Goal: Use online tool/utility: Utilize a website feature to perform a specific function

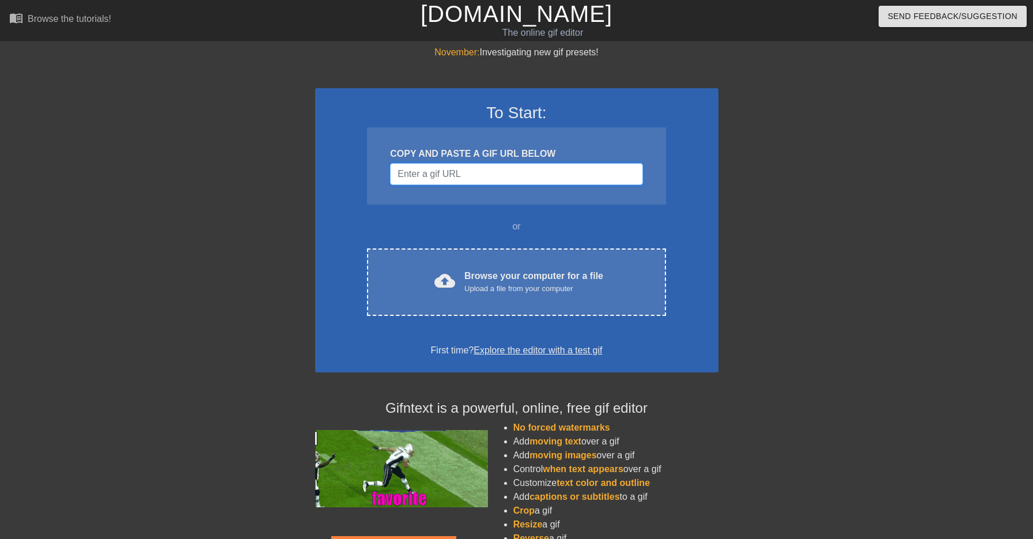
click at [478, 174] on input "Username" at bounding box center [516, 174] width 252 height 22
click at [443, 165] on input "Username" at bounding box center [516, 174] width 252 height 22
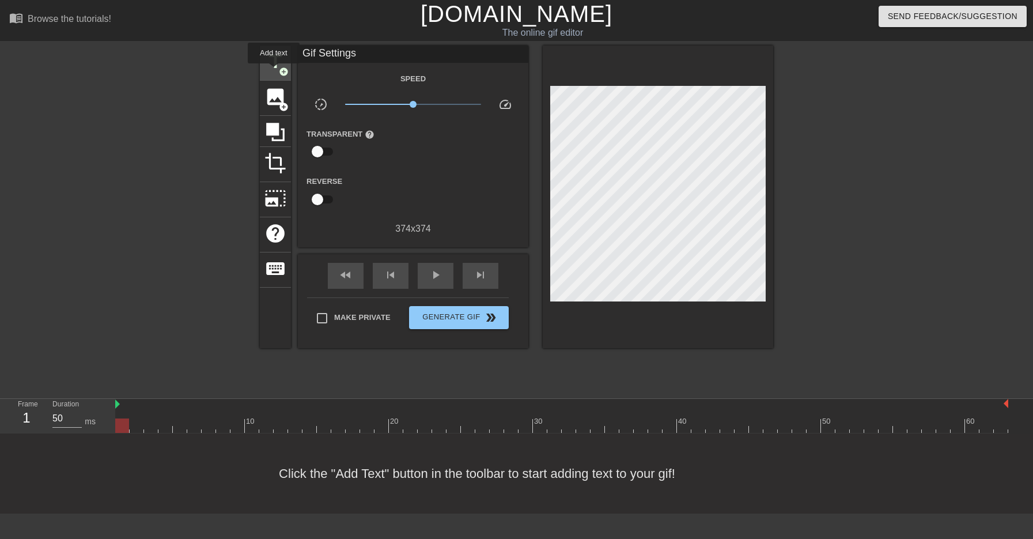
click at [274, 71] on span "title" at bounding box center [276, 62] width 22 height 22
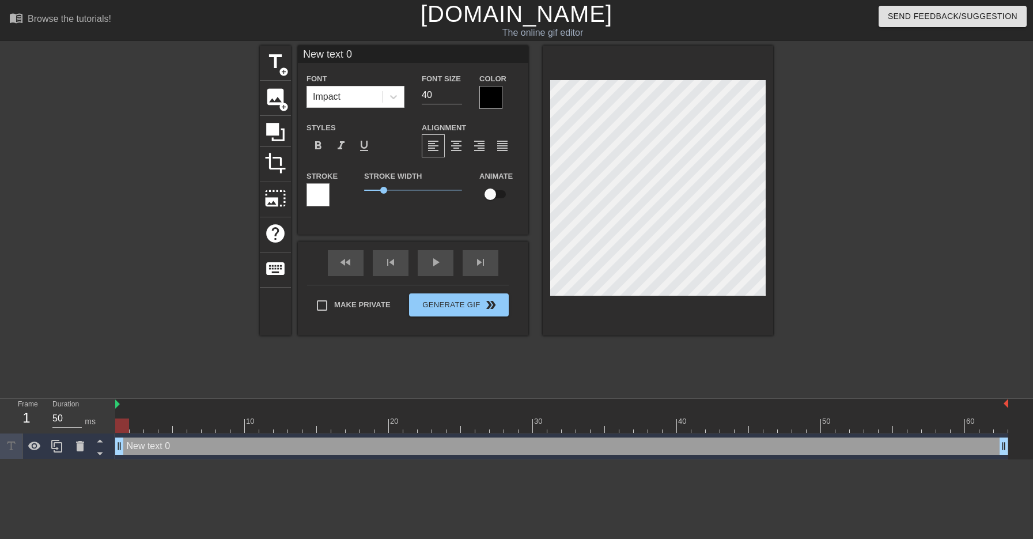
type input "J"
type textarea "J"
type input "Jo"
type textarea "Jo"
type input "[PERSON_NAME]"
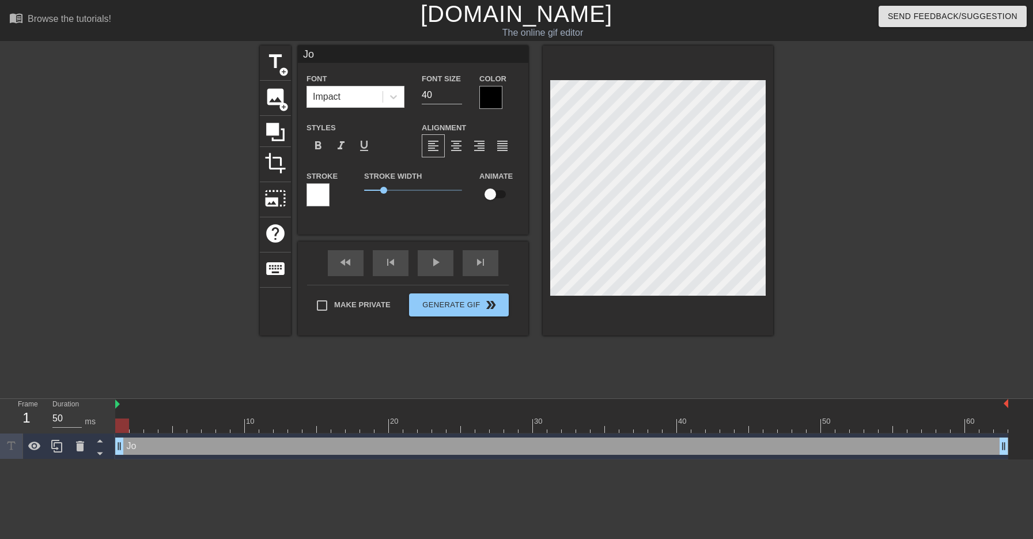
type textarea "[PERSON_NAME]"
type input "[PERSON_NAME]"
type textarea "[PERSON_NAME]"
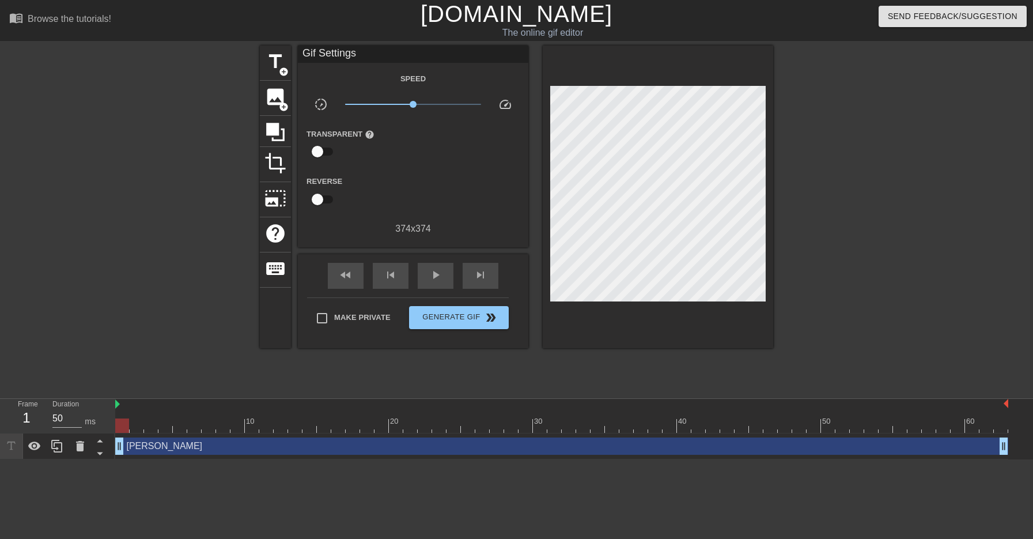
click at [826, 167] on div at bounding box center [873, 219] width 173 height 346
click at [790, 141] on div at bounding box center [873, 219] width 173 height 346
click at [129, 447] on div "[PERSON_NAME] drag_handle drag_handle" at bounding box center [561, 445] width 893 height 17
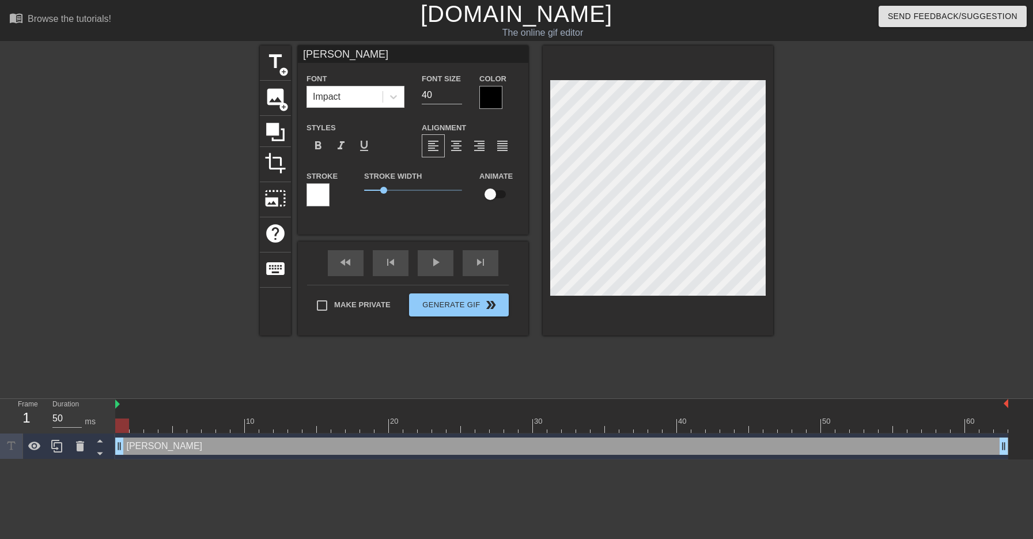
click at [134, 446] on div "[PERSON_NAME] drag_handle drag_handle" at bounding box center [561, 445] width 893 height 17
drag, startPoint x: 568, startPoint y: 422, endPoint x: 119, endPoint y: 410, distance: 449.1
click at [119, 410] on div "10 20 30 40 50 60" at bounding box center [561, 416] width 893 height 34
click at [154, 377] on div at bounding box center [159, 219] width 173 height 346
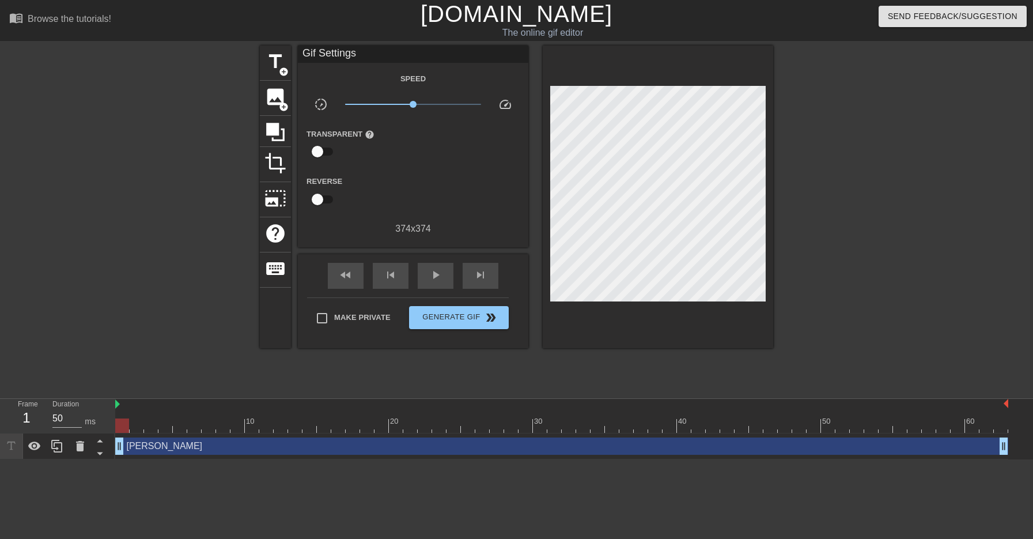
click at [123, 426] on div at bounding box center [122, 425] width 14 height 14
click at [134, 426] on div at bounding box center [561, 425] width 893 height 14
click at [120, 426] on div at bounding box center [561, 425] width 893 height 14
click at [137, 429] on div at bounding box center [561, 425] width 893 height 14
click at [152, 424] on div at bounding box center [561, 425] width 893 height 14
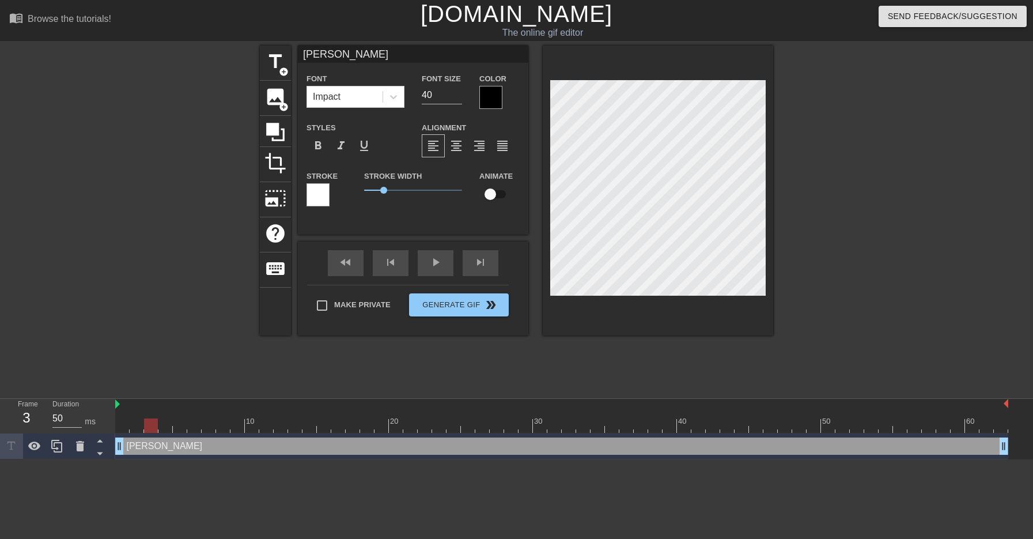
click at [161, 428] on div at bounding box center [561, 425] width 893 height 14
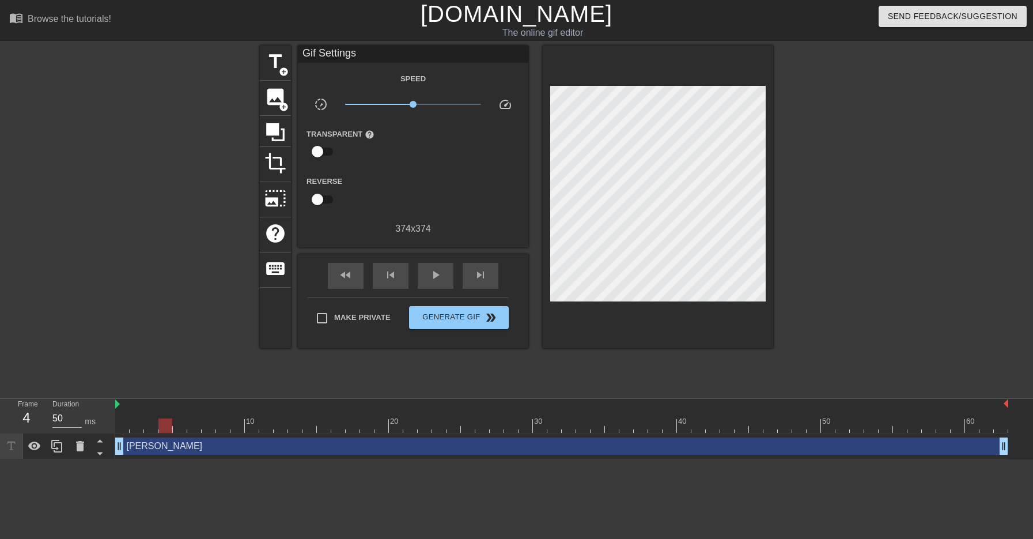
click at [183, 358] on div at bounding box center [159, 219] width 173 height 346
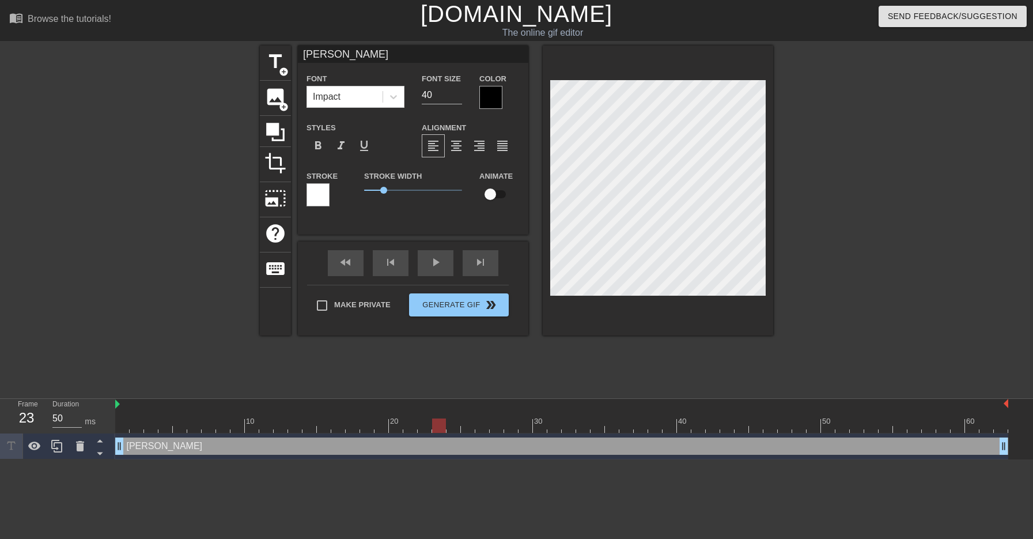
click at [492, 201] on input "checkbox" at bounding box center [491, 194] width 66 height 22
checkbox input "true"
click at [121, 426] on div at bounding box center [561, 425] width 893 height 14
drag, startPoint x: 653, startPoint y: 426, endPoint x: 115, endPoint y: 444, distance: 539.1
click at [115, 444] on div "Frame 1 Duration 50 ms 10 20 30 40 50 60 [PERSON_NAME] drag_handle drag_handle …" at bounding box center [516, 429] width 1033 height 61
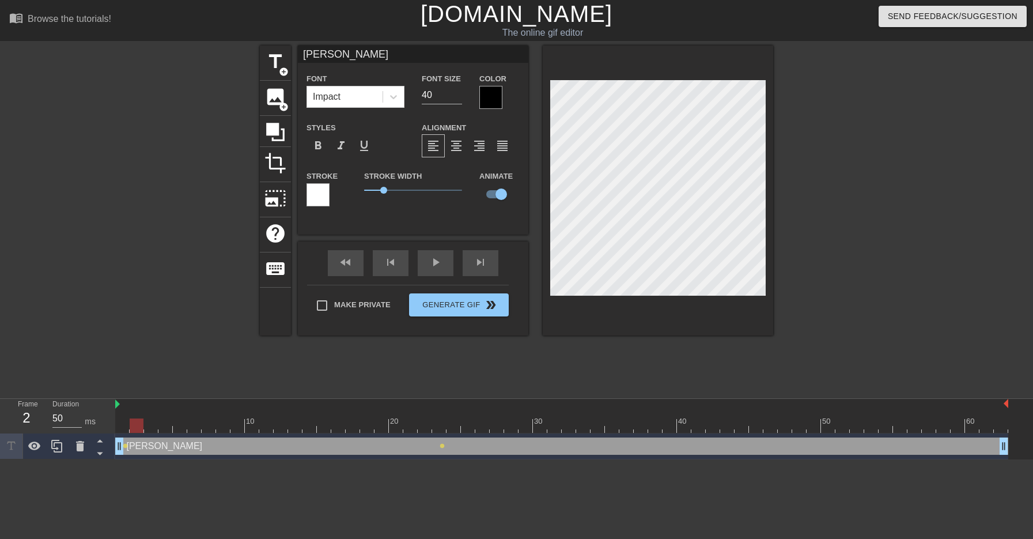
click at [137, 425] on div at bounding box center [561, 425] width 893 height 14
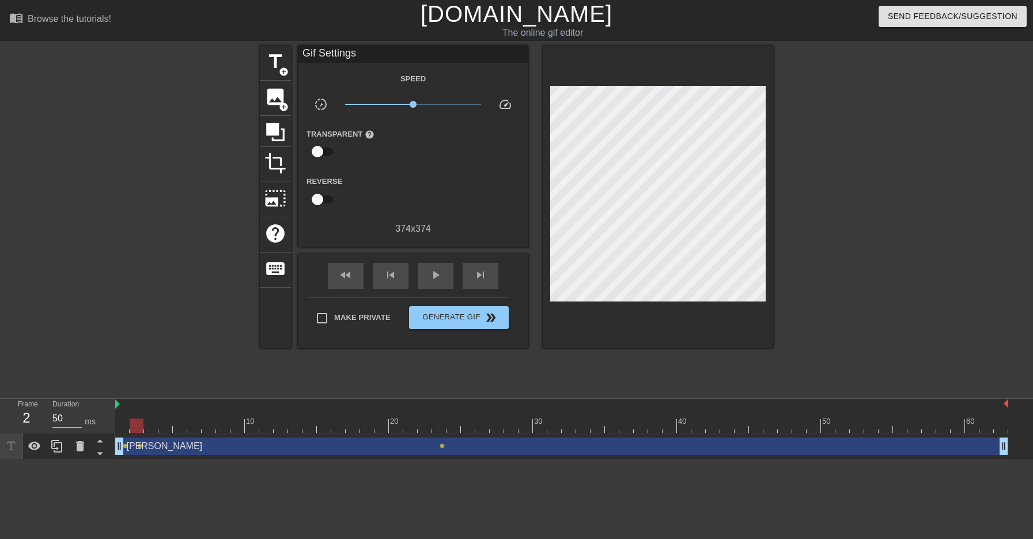
click at [486, 372] on div "title add_circle image add_circle crop photo_size_select_large help keyboard Gi…" at bounding box center [516, 219] width 513 height 346
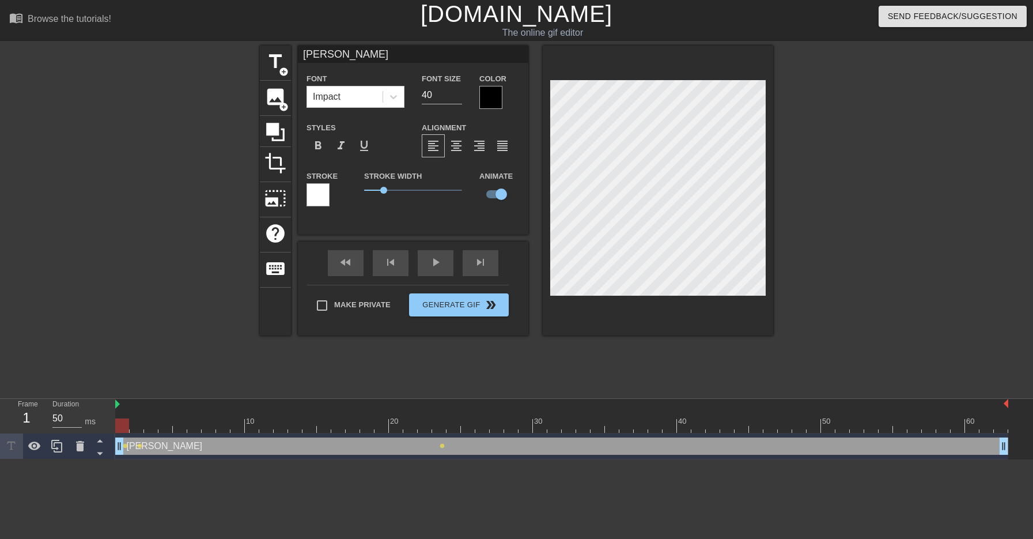
drag, startPoint x: 263, startPoint y: 428, endPoint x: 90, endPoint y: 418, distance: 173.2
click at [90, 418] on div "Frame 1 Duration 50 ms 10 20 30 40 50 60 [PERSON_NAME] drag_handle drag_handle …" at bounding box center [516, 429] width 1033 height 61
drag, startPoint x: 266, startPoint y: 425, endPoint x: 114, endPoint y: 417, distance: 152.3
click at [114, 417] on div "Frame 2 Duration 50 ms 10 20 30 40 50 60 Joey drag_handle drag_handle lens lens…" at bounding box center [516, 429] width 1033 height 61
click at [282, 58] on span "title" at bounding box center [276, 62] width 22 height 22
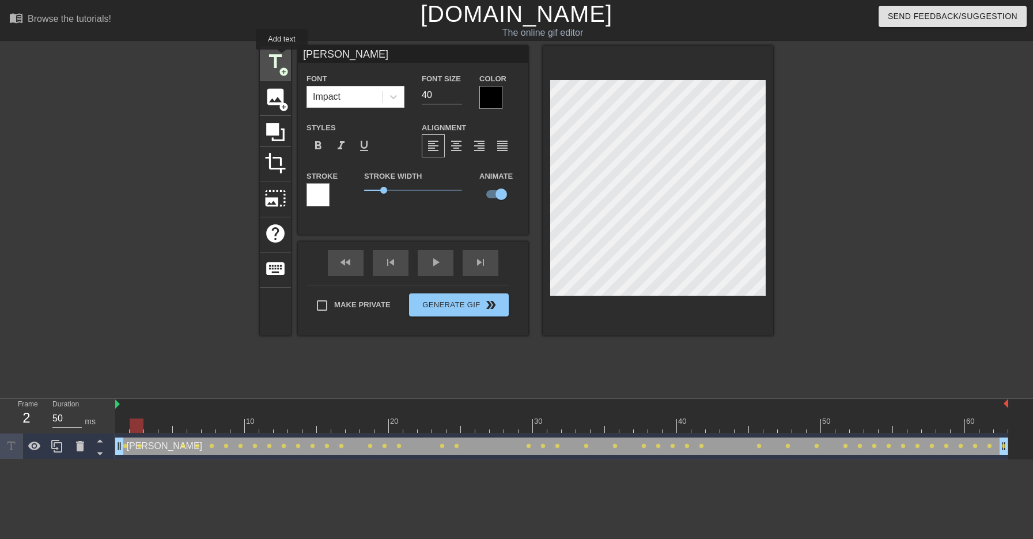
type input "New text 1"
checkbox input "false"
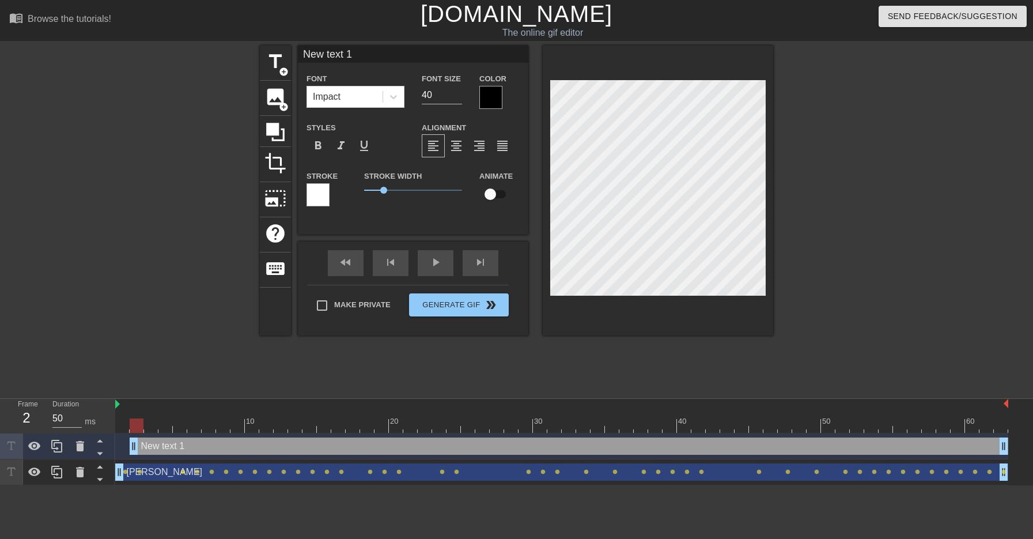
click at [358, 56] on input "New text 1" at bounding box center [413, 54] width 231 height 17
type input "[PERSON_NAME]"
drag, startPoint x: 511, startPoint y: 431, endPoint x: 85, endPoint y: 425, distance: 425.3
click at [85, 425] on div "Frame 1 Duration 50 ms 10 20 30 40 50 60 [PERSON_NAME] drag_handle drag_handle …" at bounding box center [516, 442] width 1033 height 86
click at [492, 198] on input "checkbox" at bounding box center [491, 194] width 66 height 22
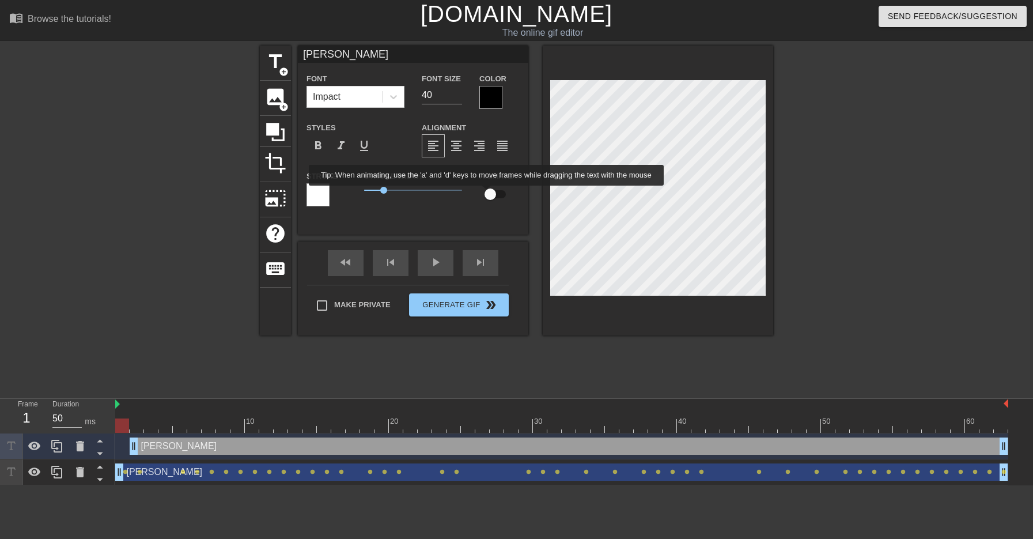
checkbox input "true"
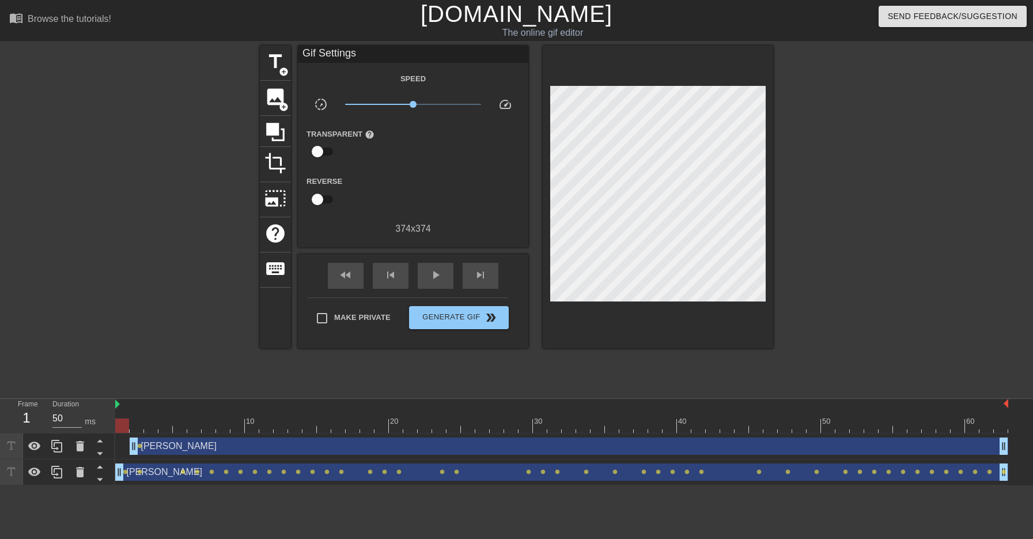
click at [164, 445] on div "[PERSON_NAME] drag_handle drag_handle" at bounding box center [569, 445] width 879 height 17
click at [155, 449] on div "[PERSON_NAME] drag_handle drag_handle" at bounding box center [569, 445] width 879 height 17
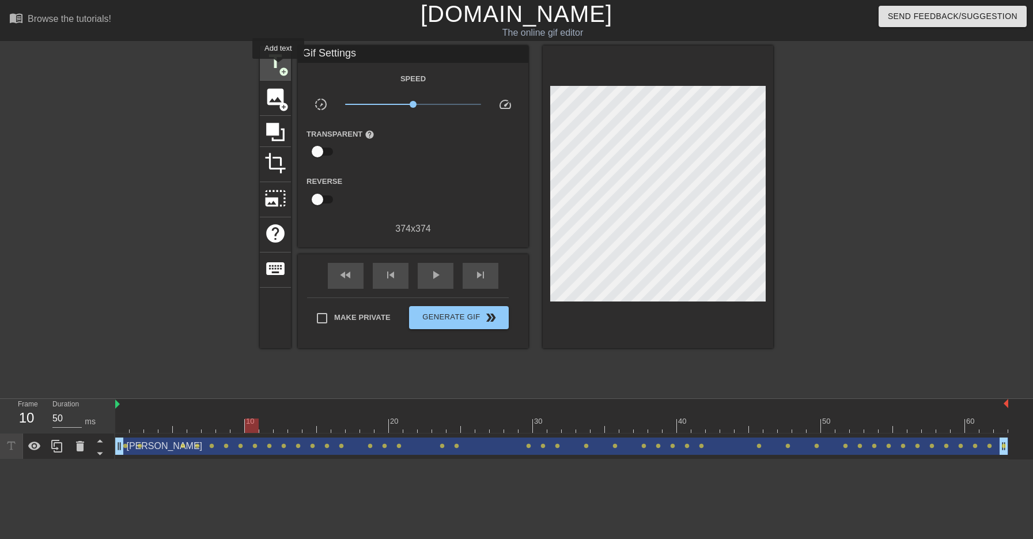
click at [278, 61] on span "title" at bounding box center [276, 62] width 22 height 22
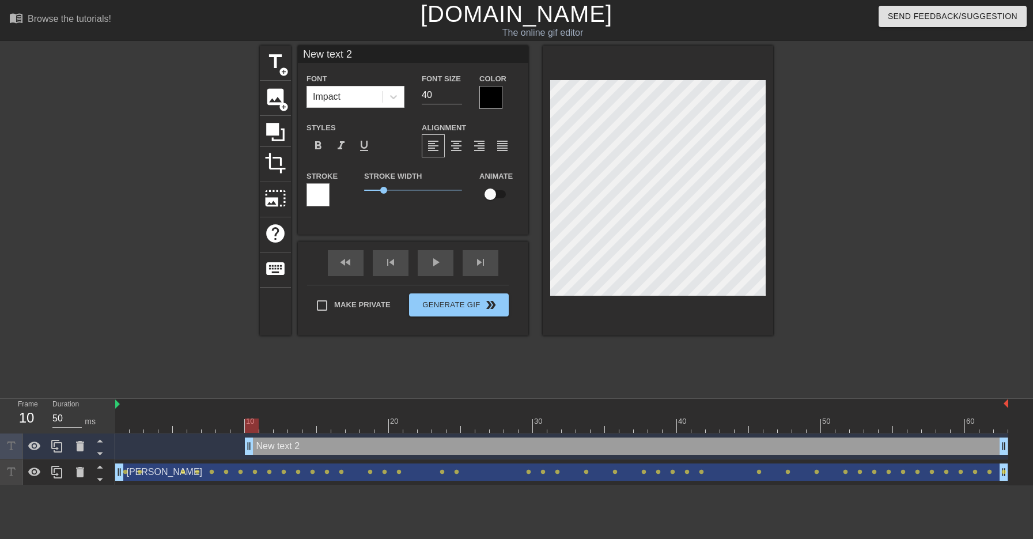
click at [362, 56] on input "New text 2" at bounding box center [413, 54] width 231 height 17
type input "[PERSON_NAME]"
click at [492, 195] on input "checkbox" at bounding box center [491, 194] width 66 height 22
checkbox input "true"
drag, startPoint x: 246, startPoint y: 445, endPoint x: 112, endPoint y: 441, distance: 133.8
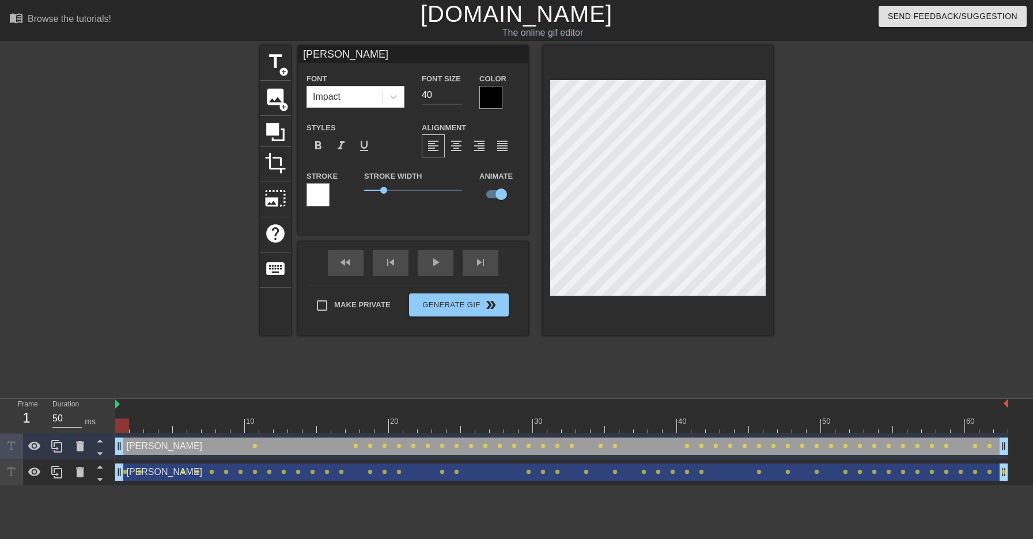
click at [112, 441] on div "Frame 1 Duration 50 ms 10 20 30 40 50 60 [PERSON_NAME] drag_handle drag_handle …" at bounding box center [516, 442] width 1033 height 86
drag, startPoint x: 556, startPoint y: 427, endPoint x: 75, endPoint y: 421, distance: 480.1
click at [75, 421] on div "Frame 1 Duration 50 ms 10 20 30 40 50 60 [PERSON_NAME] drag_handle drag_handle …" at bounding box center [516, 442] width 1033 height 86
click at [122, 432] on div at bounding box center [561, 425] width 893 height 14
click at [347, 446] on div "[PERSON_NAME] drag_handle drag_handle" at bounding box center [561, 445] width 893 height 17
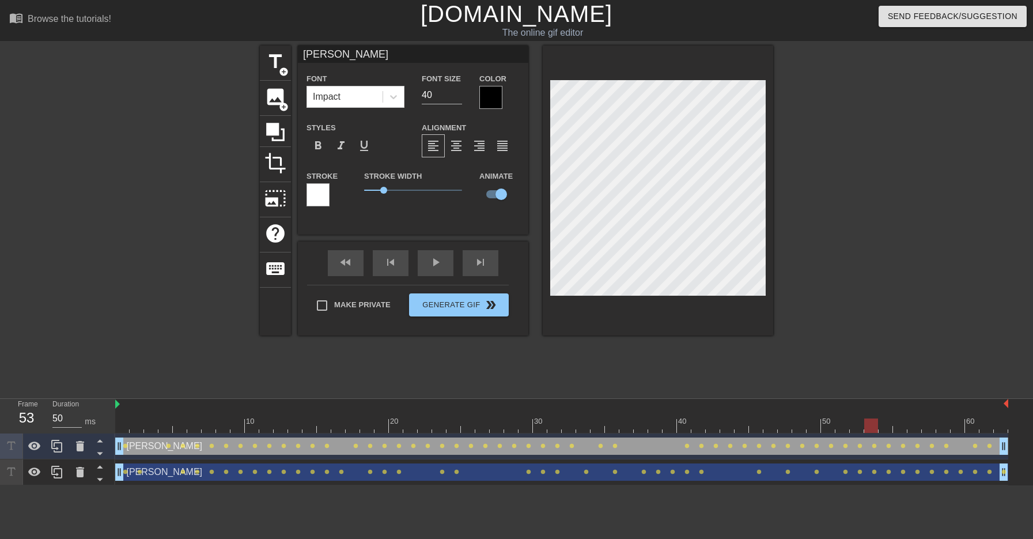
click at [352, 445] on div "[PERSON_NAME] drag_handle drag_handle" at bounding box center [561, 445] width 893 height 17
click at [354, 445] on span "lens" at bounding box center [355, 445] width 5 height 5
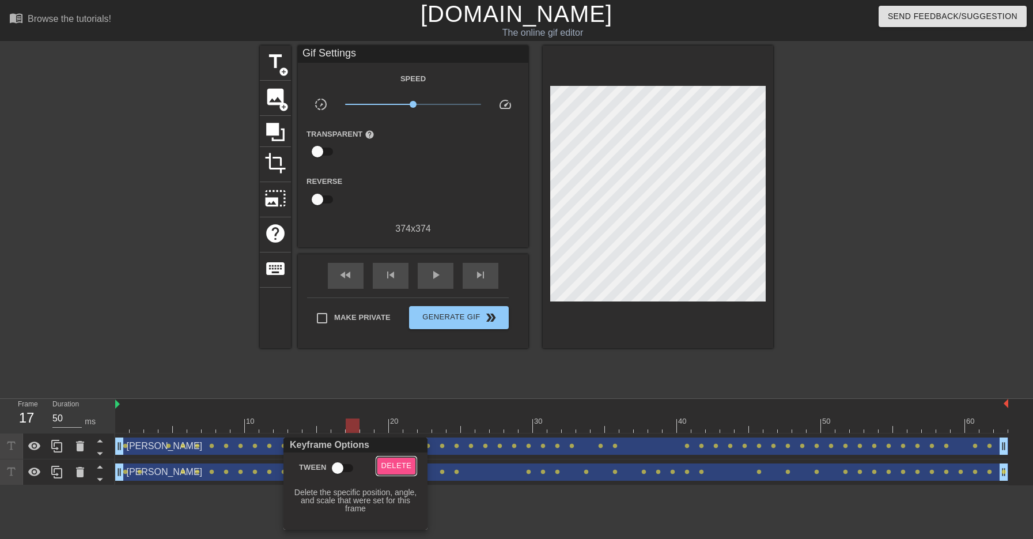
click at [392, 462] on span "Delete" at bounding box center [396, 465] width 31 height 13
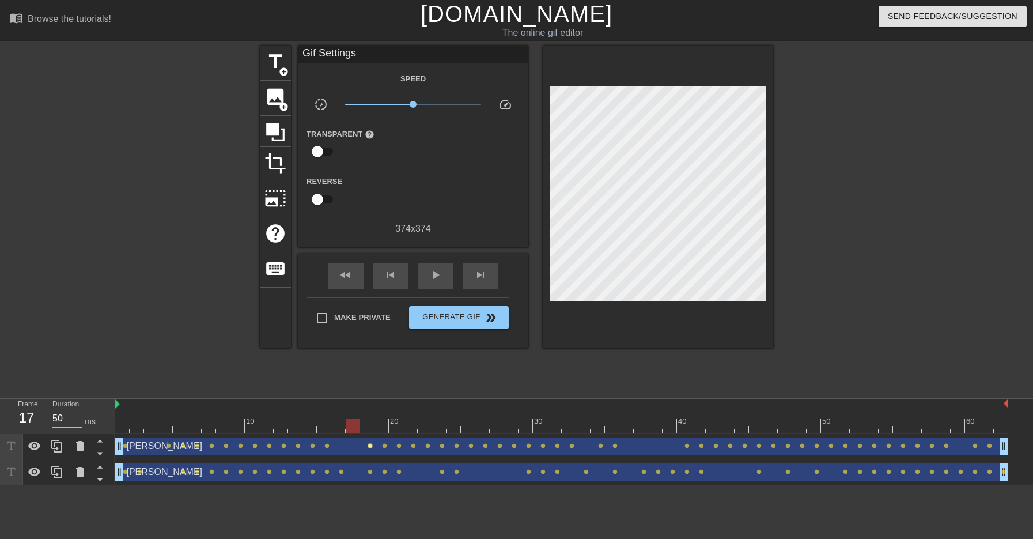
click at [370, 445] on span "lens" at bounding box center [370, 445] width 5 height 5
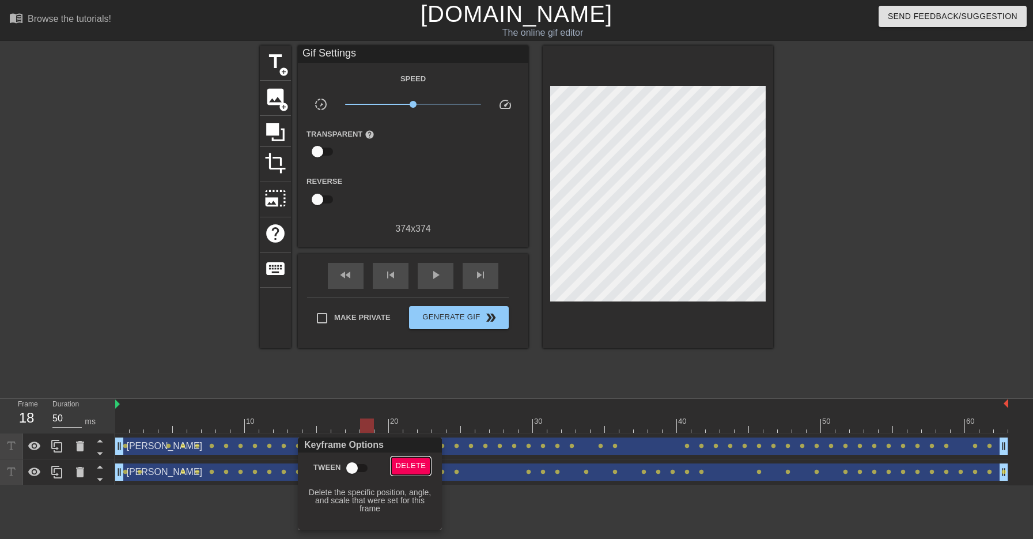
click at [399, 468] on span "Delete" at bounding box center [411, 465] width 31 height 13
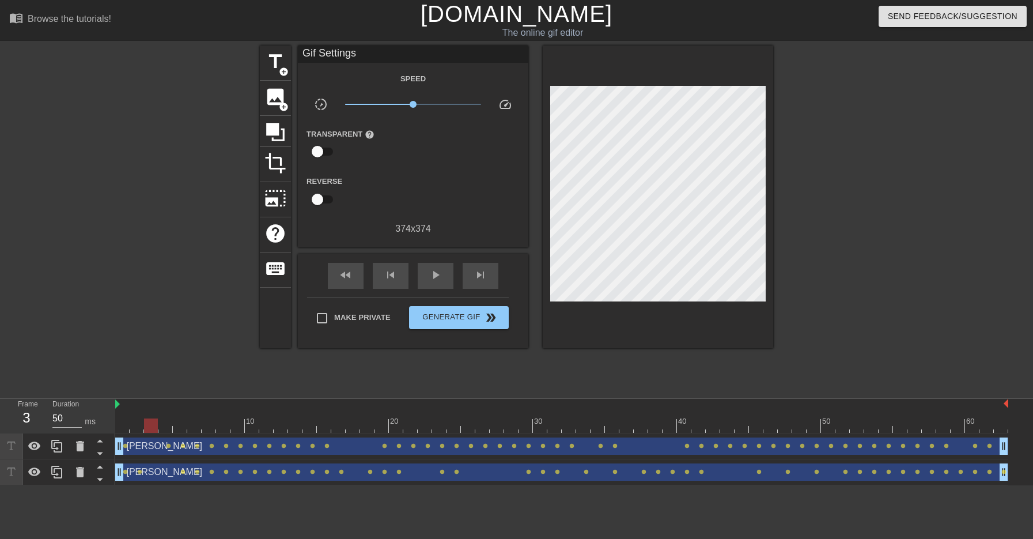
drag, startPoint x: 266, startPoint y: 422, endPoint x: 122, endPoint y: 429, distance: 144.2
click at [144, 429] on div at bounding box center [151, 425] width 14 height 14
click at [173, 254] on div at bounding box center [159, 219] width 173 height 346
click at [272, 59] on span "title" at bounding box center [276, 62] width 22 height 22
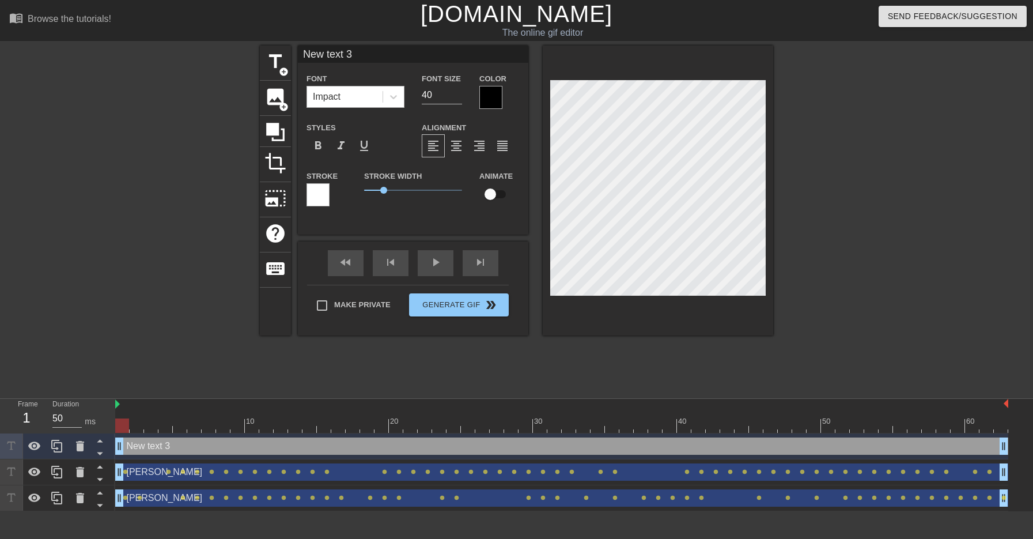
click at [358, 90] on div "Impact" at bounding box center [344, 96] width 75 height 21
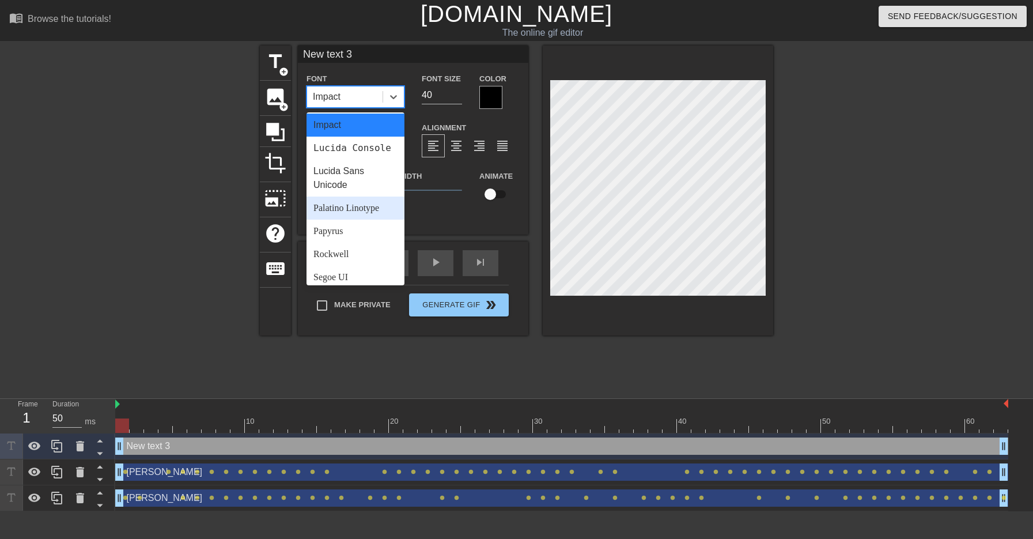
scroll to position [356, 0]
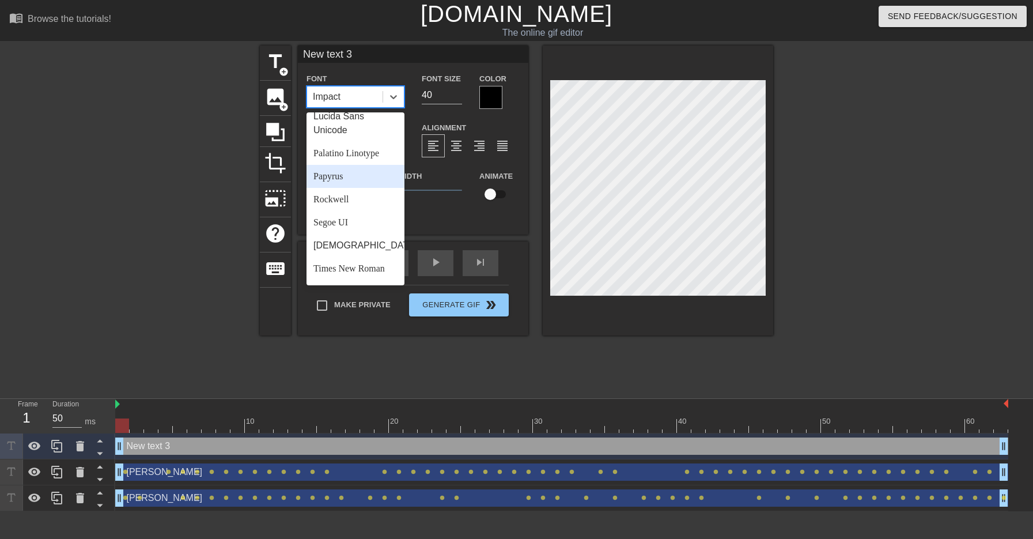
click at [351, 175] on div "Papyrus" at bounding box center [356, 176] width 98 height 23
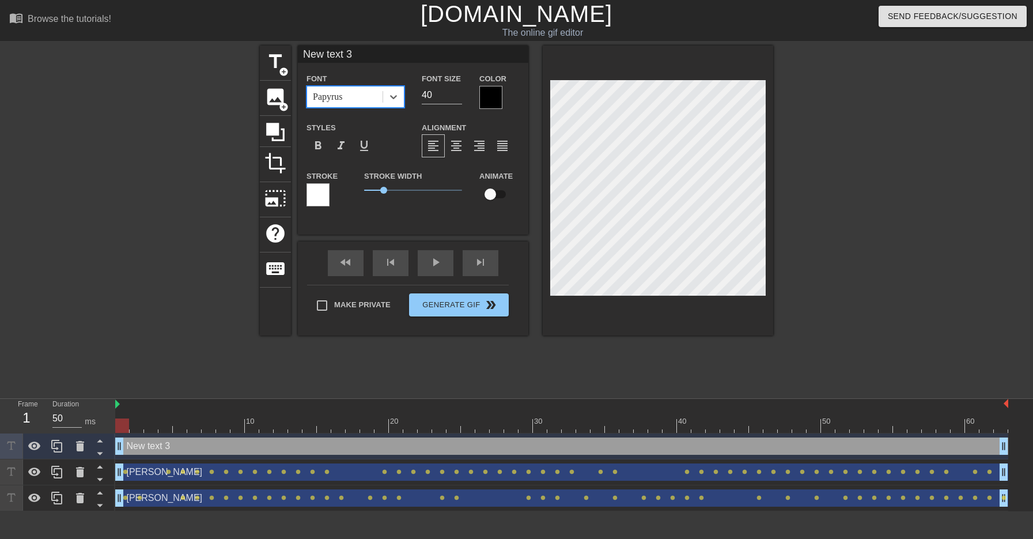
click at [356, 54] on input "New text 3" at bounding box center [413, 54] width 231 height 17
click at [338, 108] on div "Font Papyrus" at bounding box center [355, 89] width 115 height 37
click at [338, 100] on div "Papyrus" at bounding box center [328, 97] width 30 height 14
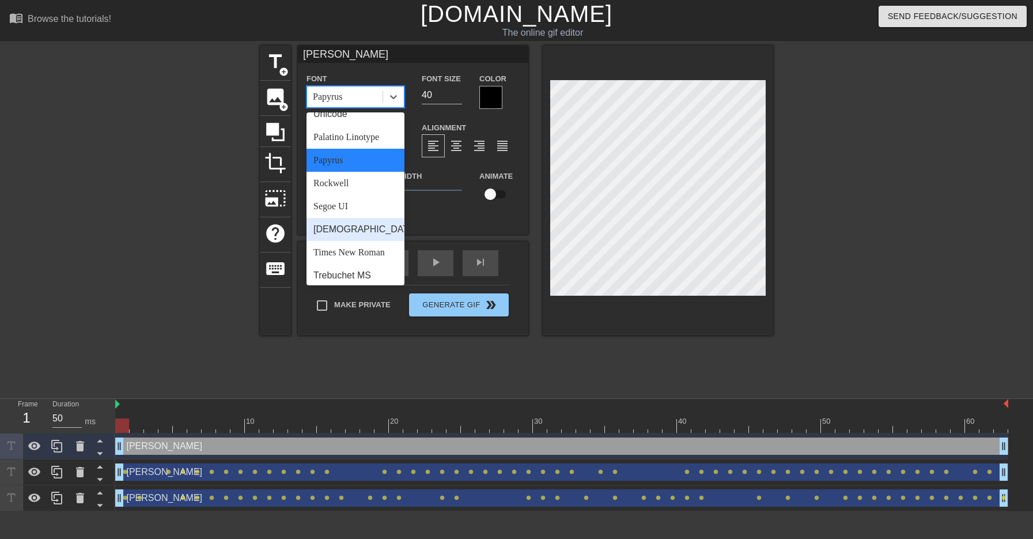
scroll to position [399, 0]
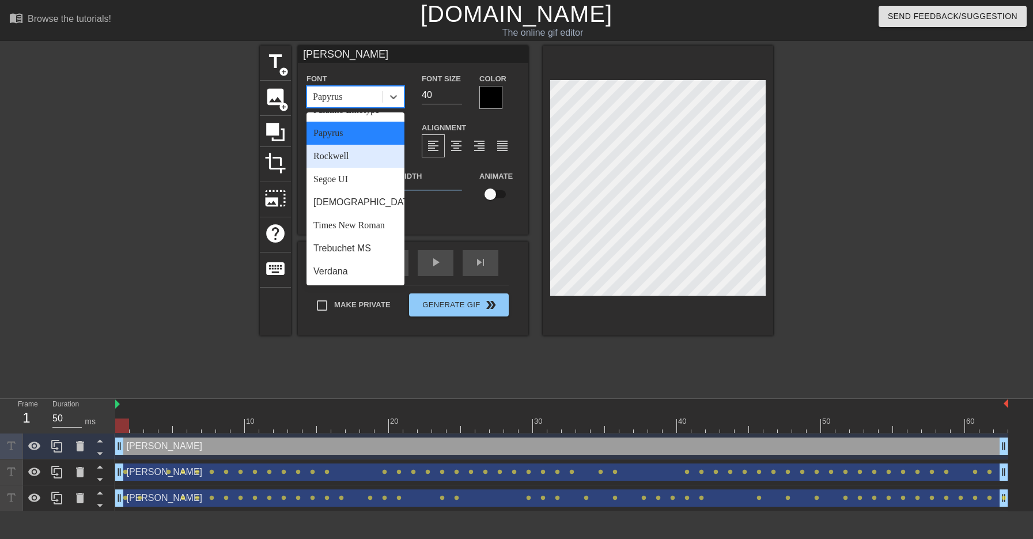
click at [358, 153] on div "Rockwell" at bounding box center [356, 156] width 98 height 23
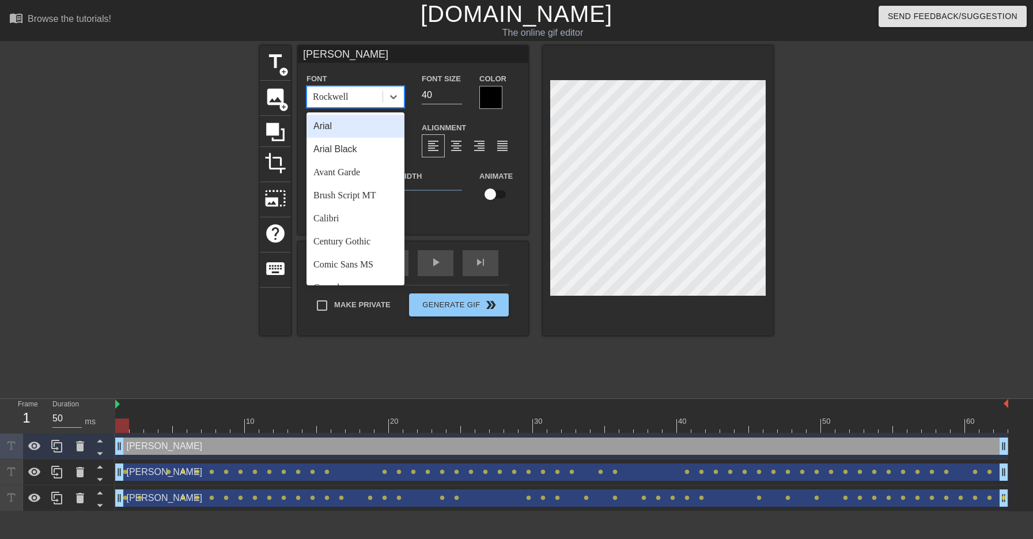
click at [359, 93] on div "Rockwell" at bounding box center [344, 96] width 75 height 21
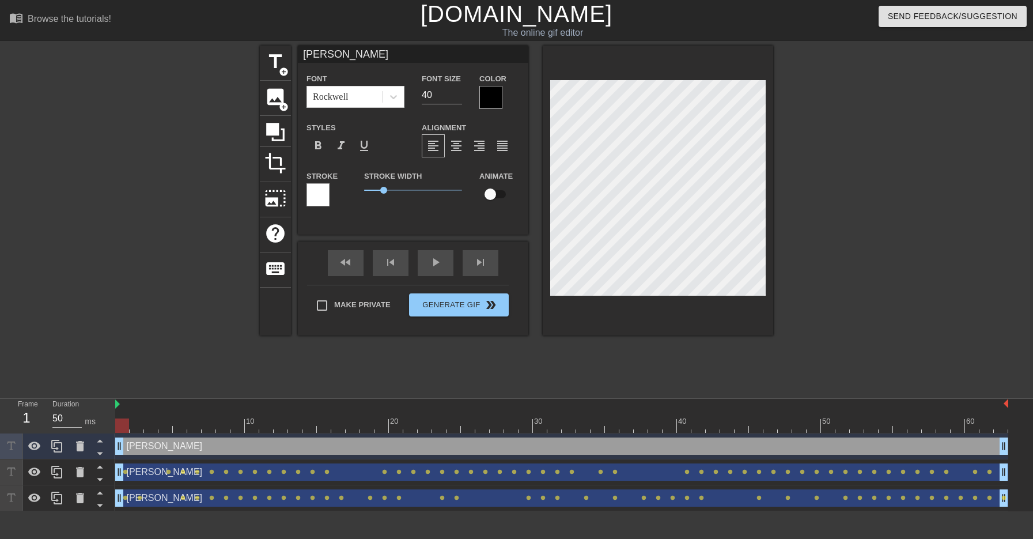
type input "[DEMOGRAPHIC_DATA]"
type textarea "[DEMOGRAPHIC_DATA]"
click at [360, 74] on div "Font Rockwell" at bounding box center [356, 89] width 98 height 36
click at [124, 417] on div at bounding box center [122, 417] width 14 height 14
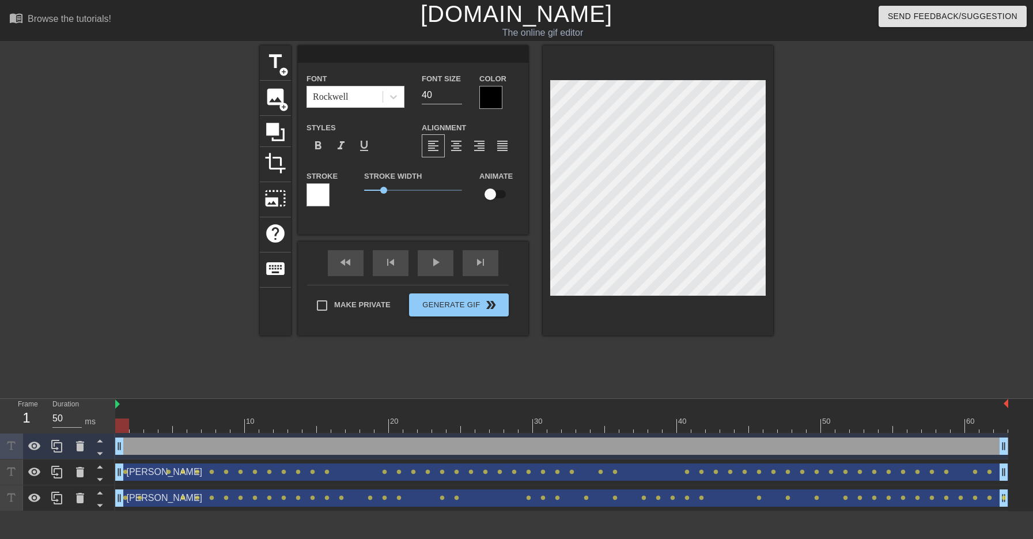
click at [124, 424] on div at bounding box center [122, 425] width 14 height 14
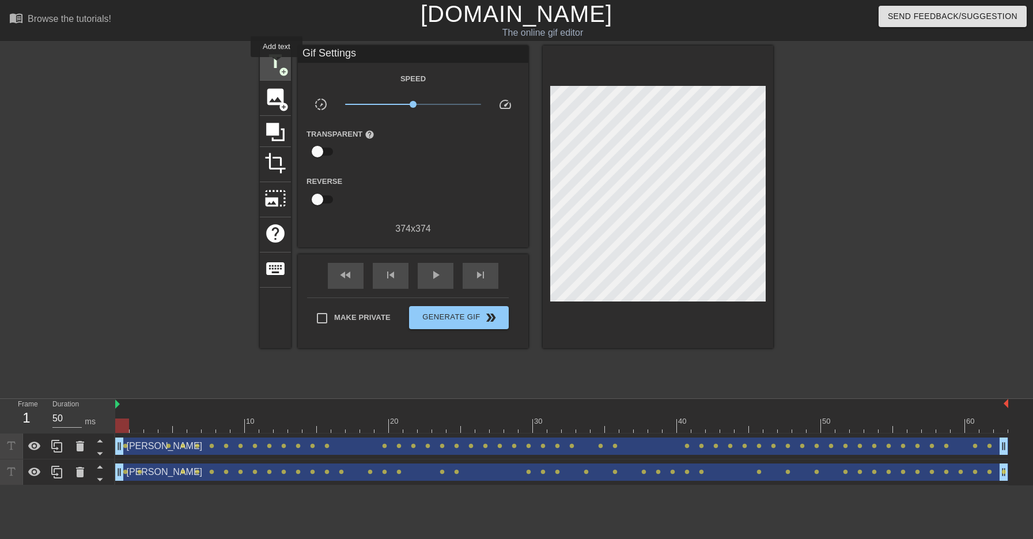
click at [277, 65] on span "title" at bounding box center [276, 62] width 22 height 22
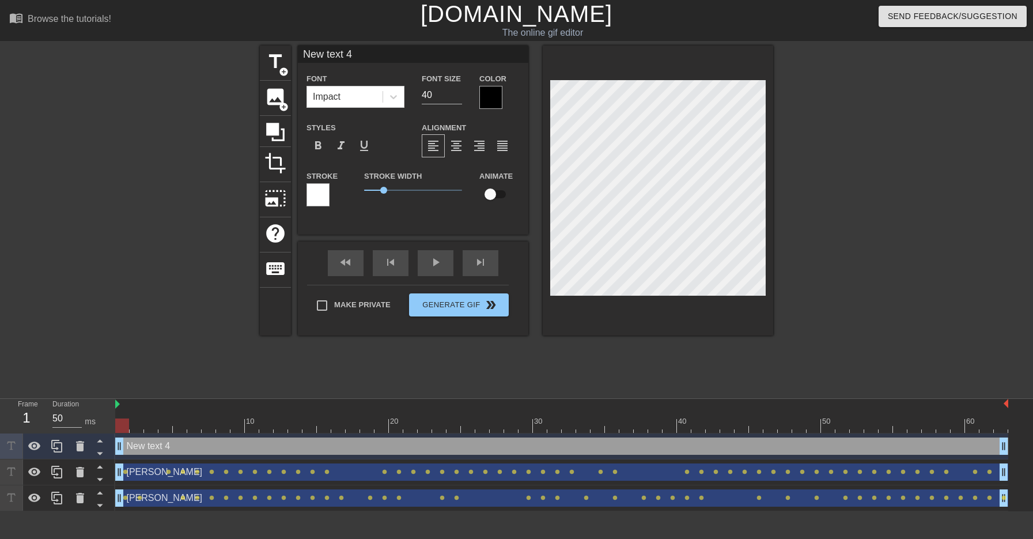
click at [354, 55] on input "New text 4" at bounding box center [413, 54] width 231 height 17
type input "[PERSON_NAME]"
drag, startPoint x: 435, startPoint y: 102, endPoint x: 417, endPoint y: 92, distance: 20.9
click at [417, 92] on div "Font Size 40" at bounding box center [442, 89] width 58 height 37
type input "20"
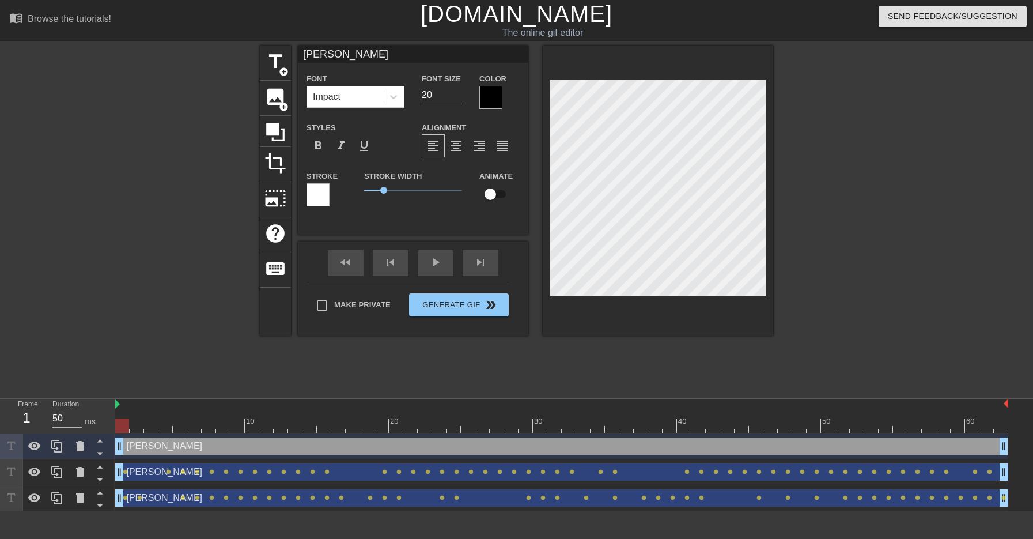
click at [495, 189] on input "checkbox" at bounding box center [491, 194] width 66 height 22
checkbox input "true"
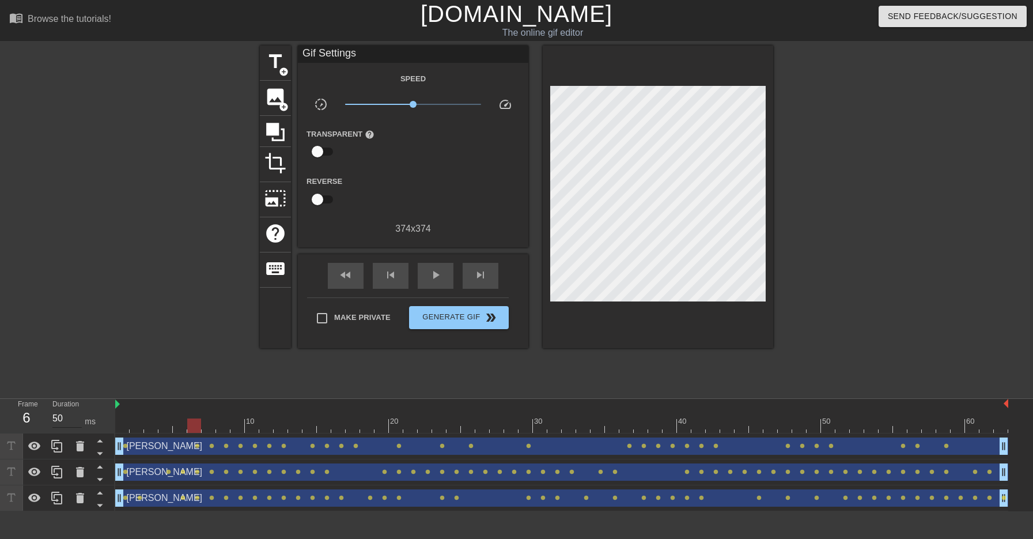
drag, startPoint x: 522, startPoint y: 425, endPoint x: 78, endPoint y: 414, distance: 443.3
click at [78, 414] on div "Frame 6 Duration 50 ms 10 20 30 40 50 60 [PERSON_NAME] drag_handle drag_handle …" at bounding box center [516, 455] width 1033 height 112
click at [399, 449] on div "[PERSON_NAME] drag_handle drag_handle" at bounding box center [561, 445] width 893 height 17
click at [397, 446] on span "lens" at bounding box center [398, 445] width 5 height 5
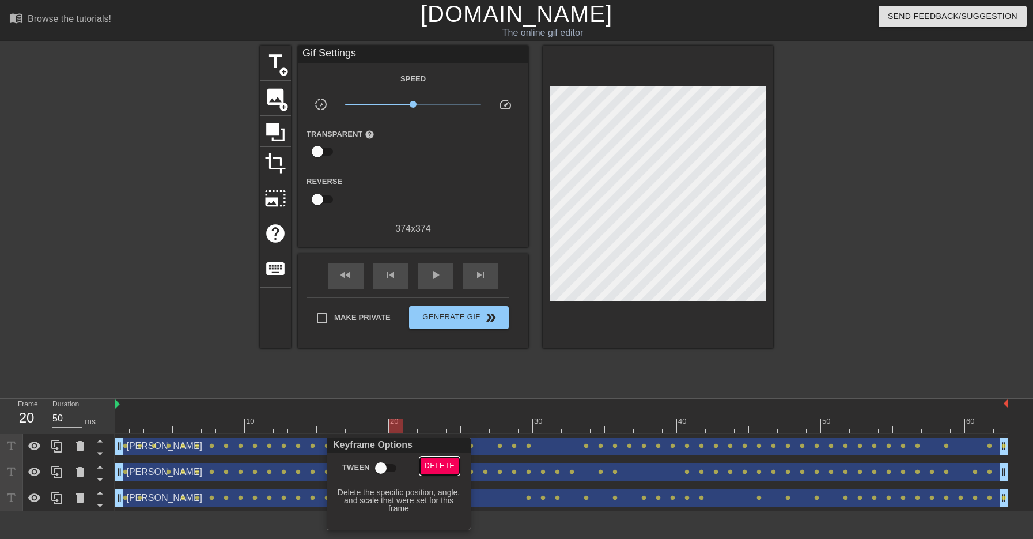
click at [433, 466] on span "Delete" at bounding box center [440, 465] width 31 height 13
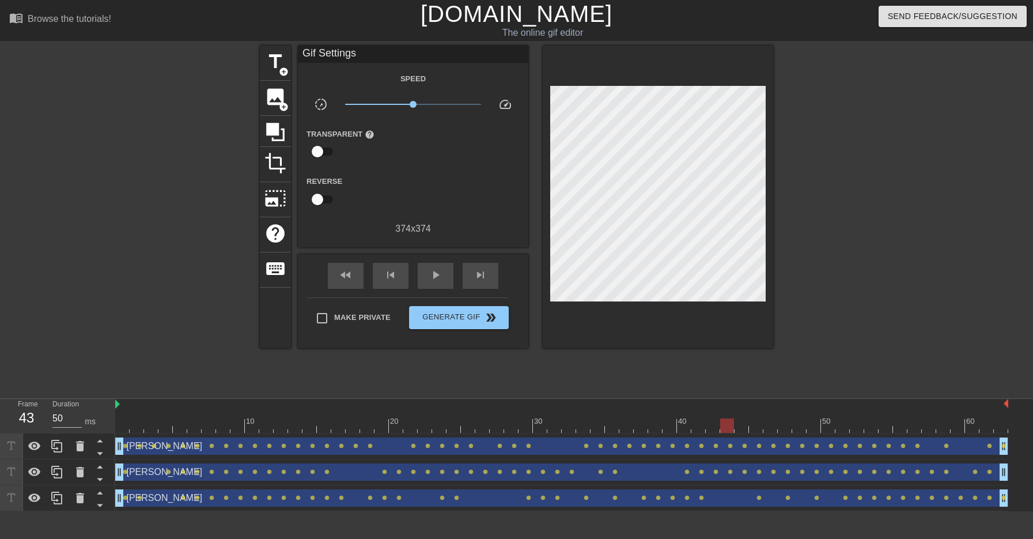
click at [693, 448] on div "[PERSON_NAME] drag_handle drag_handle" at bounding box center [561, 445] width 893 height 17
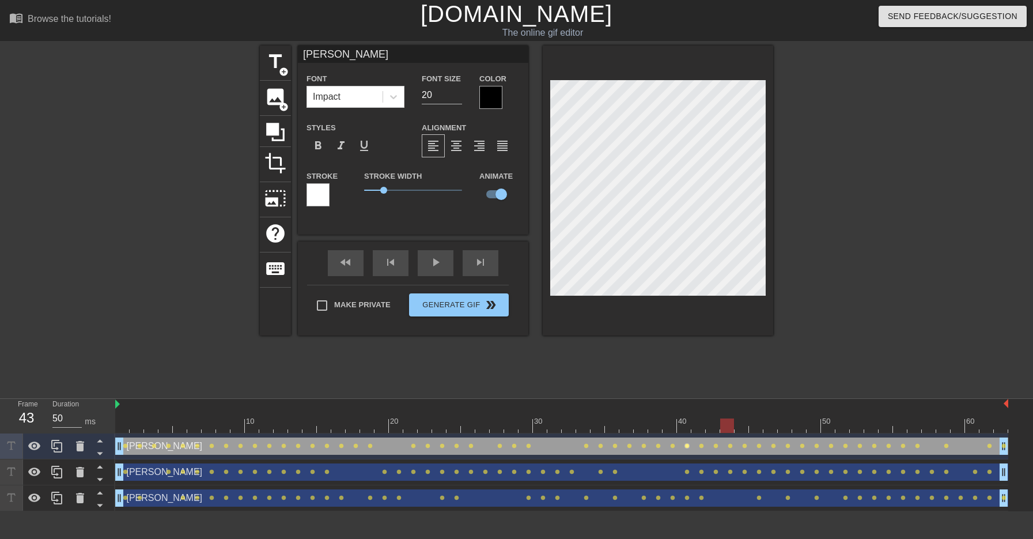
click at [686, 447] on span "lens" at bounding box center [687, 445] width 5 height 5
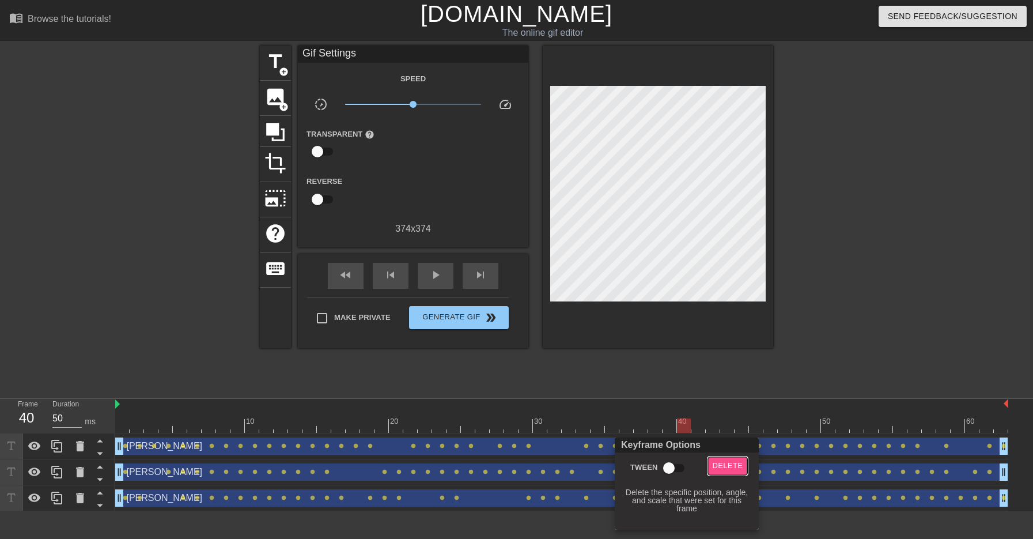
click at [726, 474] on button "Delete" at bounding box center [728, 466] width 40 height 18
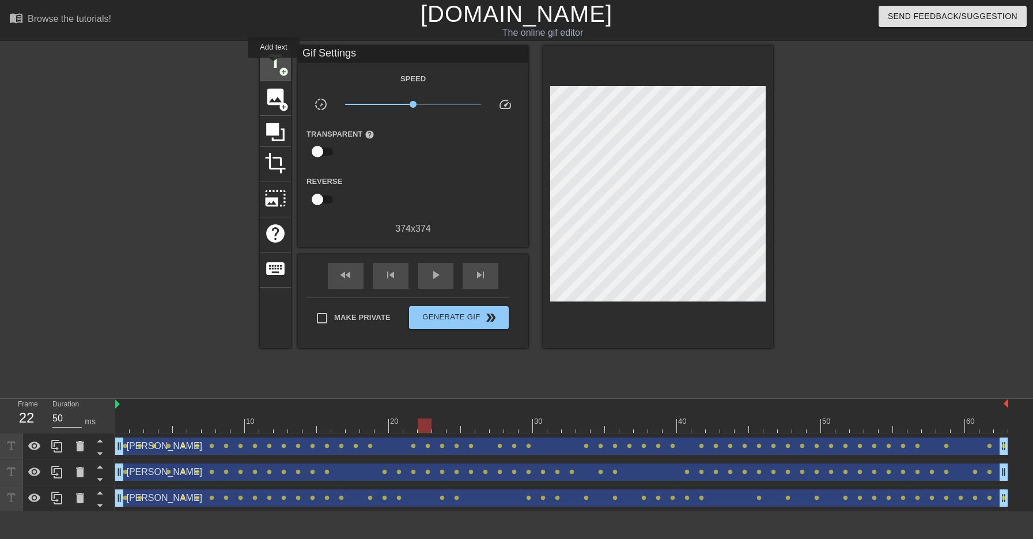
click at [274, 66] on span "title" at bounding box center [276, 62] width 22 height 22
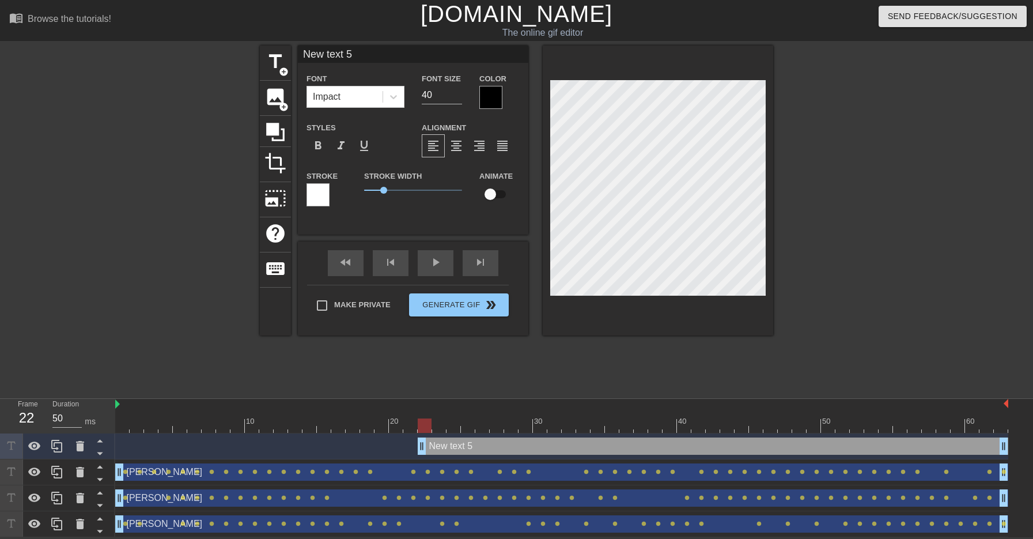
click at [357, 55] on input "New text 5" at bounding box center [413, 54] width 231 height 17
drag, startPoint x: 360, startPoint y: 55, endPoint x: 245, endPoint y: 55, distance: 115.3
click at [254, 55] on div "title add_circle image add_circle crop photo_size_select_large help keyboard Ne…" at bounding box center [516, 219] width 1033 height 346
type input "Joy & [PERSON_NAME]"
drag, startPoint x: 442, startPoint y: 93, endPoint x: 406, endPoint y: 86, distance: 36.9
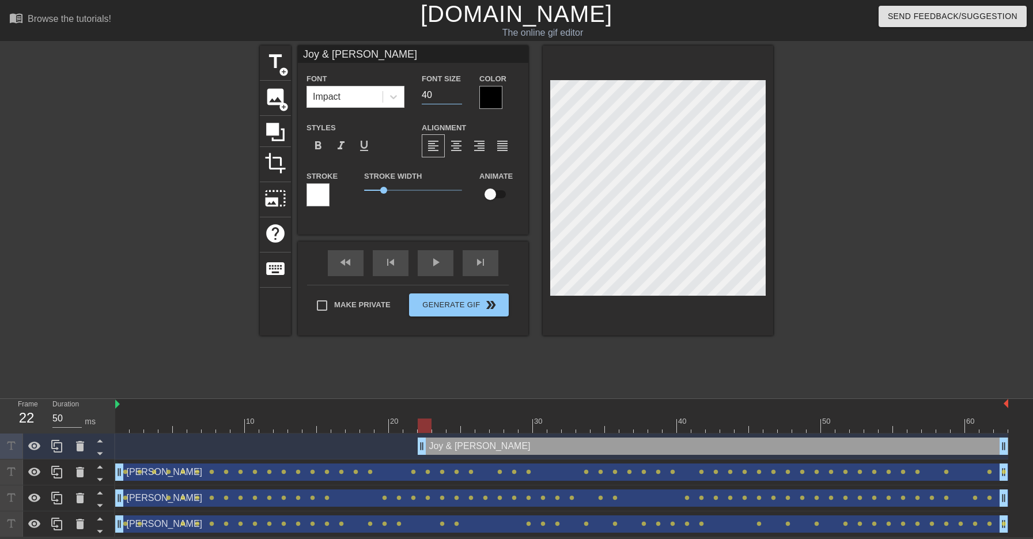
click at [406, 86] on div "Font Impact Font Size 40 Color" at bounding box center [413, 89] width 231 height 37
type input "20"
click at [813, 218] on div at bounding box center [873, 219] width 173 height 346
click at [492, 194] on input "checkbox" at bounding box center [491, 194] width 66 height 22
checkbox input "true"
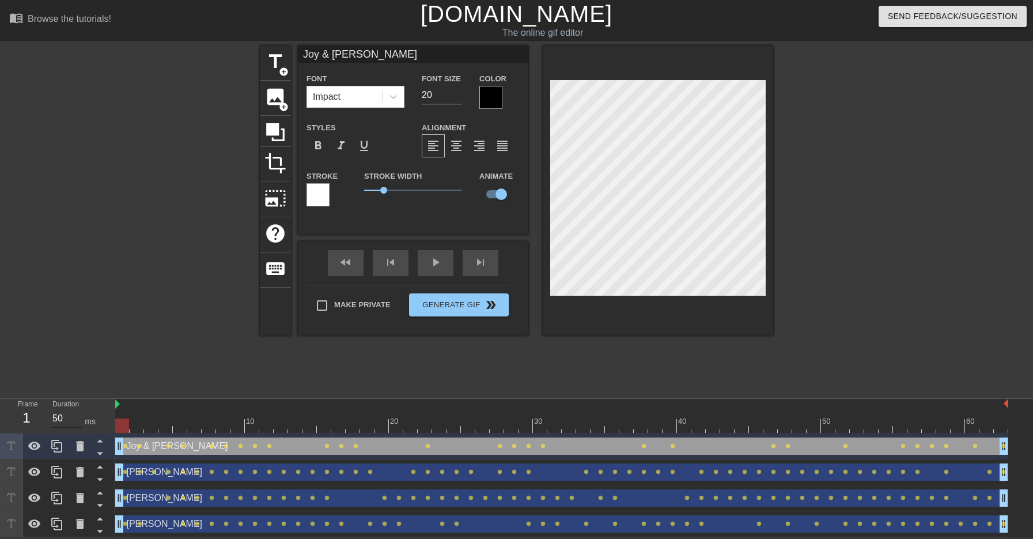
drag, startPoint x: 421, startPoint y: 444, endPoint x: 75, endPoint y: 426, distance: 346.8
click at [75, 426] on div "Frame 1 Duration 50 ms 10 20 30 40 50 60 Joy & [PERSON_NAME] drag_handle drag_h…" at bounding box center [516, 468] width 1033 height 138
click at [142, 446] on div "Joy & [PERSON_NAME] drag_handle drag_handle" at bounding box center [561, 445] width 893 height 17
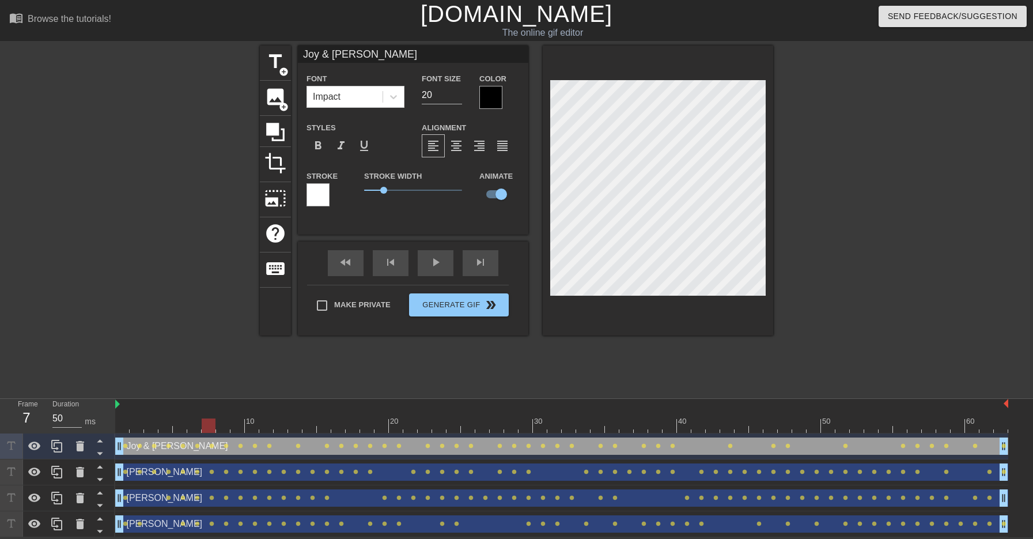
click at [112, 475] on div at bounding box center [103, 471] width 22 height 25
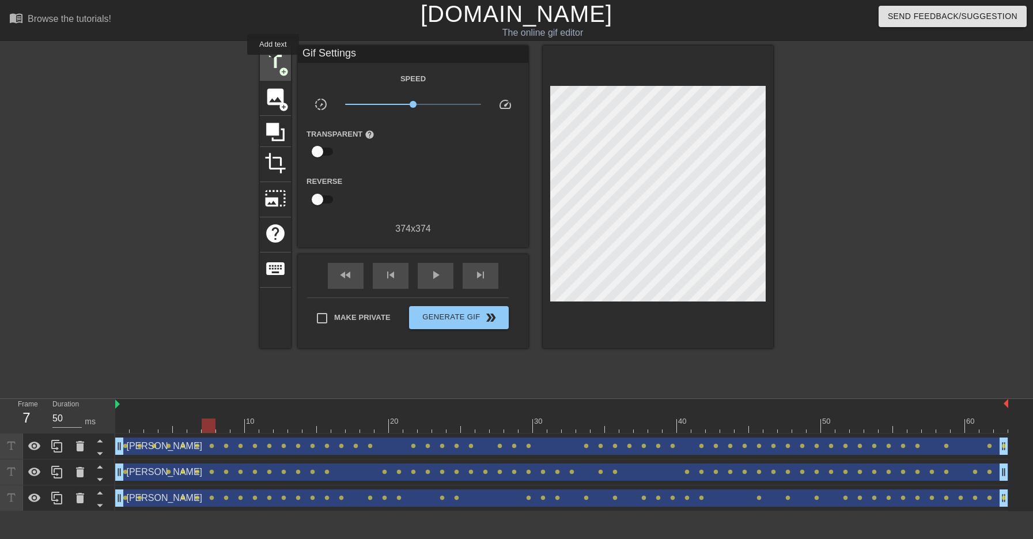
click at [274, 63] on span "title" at bounding box center [276, 62] width 22 height 22
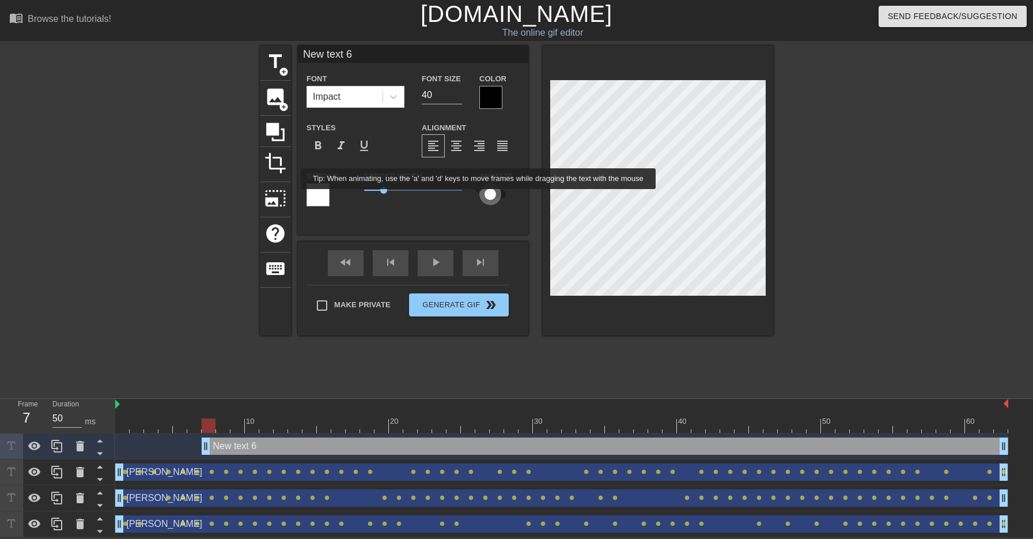
click at [488, 197] on input "checkbox" at bounding box center [491, 194] width 66 height 22
checkbox input "true"
paste textarea "Joy & [PERSON_NAME]"
type input "Joy & [PERSON_NAME]"
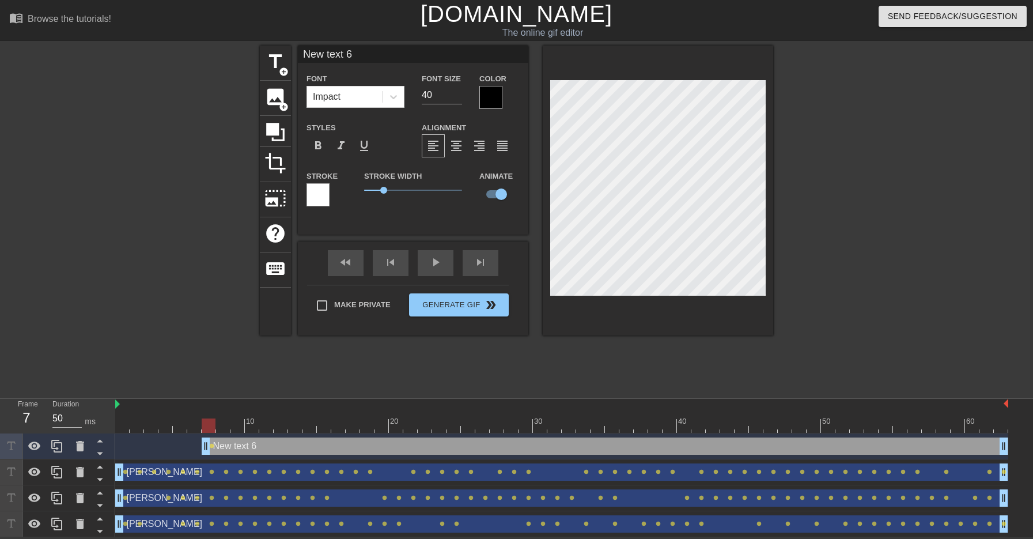
type textarea "Joy & [PERSON_NAME]"
drag, startPoint x: 205, startPoint y: 447, endPoint x: 81, endPoint y: 441, distance: 124.1
click at [81, 441] on div "Frame 7 Duration 50 ms 10 20 30 40 50 60 Joy & [PERSON_NAME] drag_handle drag_h…" at bounding box center [516, 468] width 1033 height 138
click at [837, 128] on div at bounding box center [873, 219] width 173 height 346
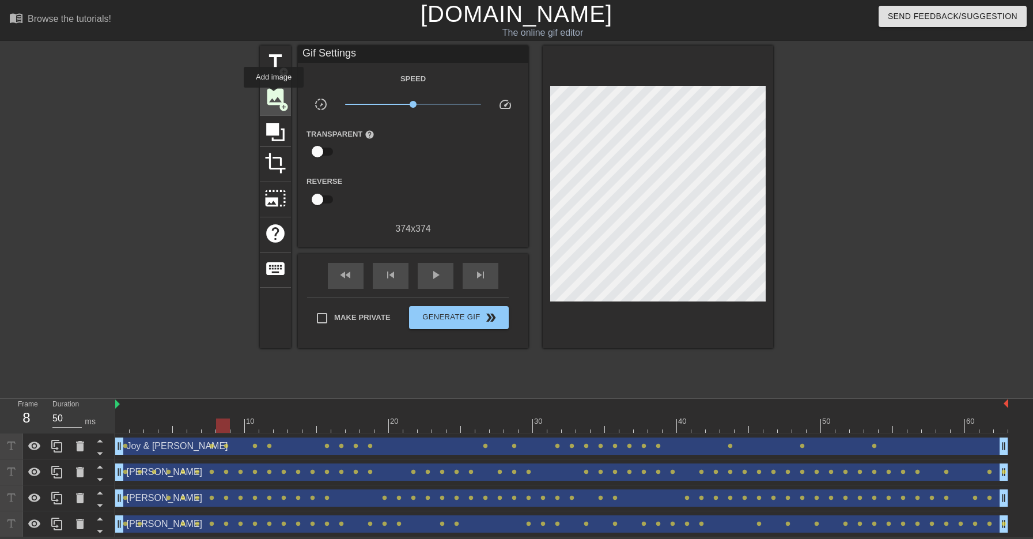
click at [274, 96] on span "image" at bounding box center [276, 97] width 22 height 22
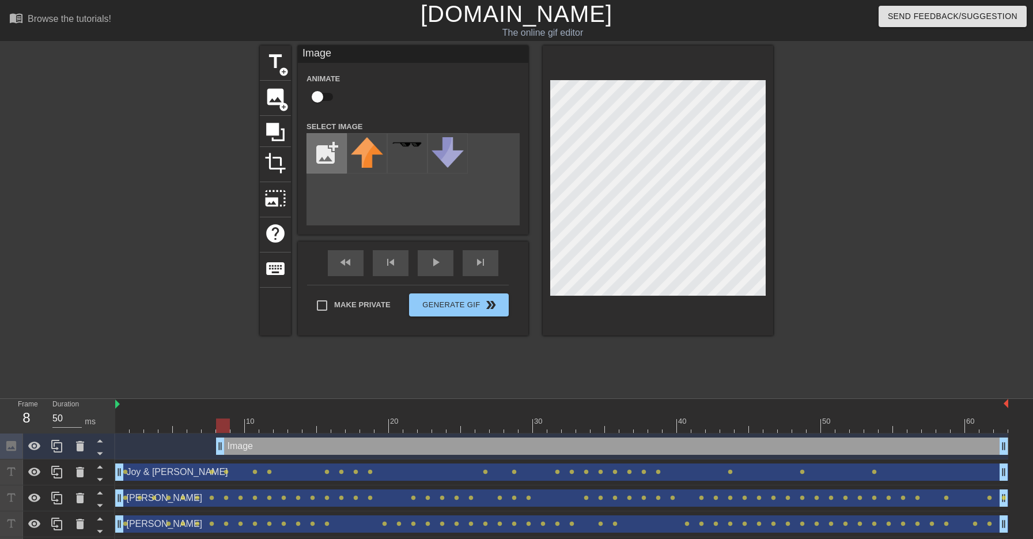
click at [319, 148] on input "file" at bounding box center [326, 153] width 39 height 39
click at [312, 149] on input "file" at bounding box center [326, 153] width 39 height 39
type input "C:\fakepath\pngtree-birthday-celebration-party-hat-png-image_4615440.png"
click at [363, 152] on img at bounding box center [367, 153] width 32 height 32
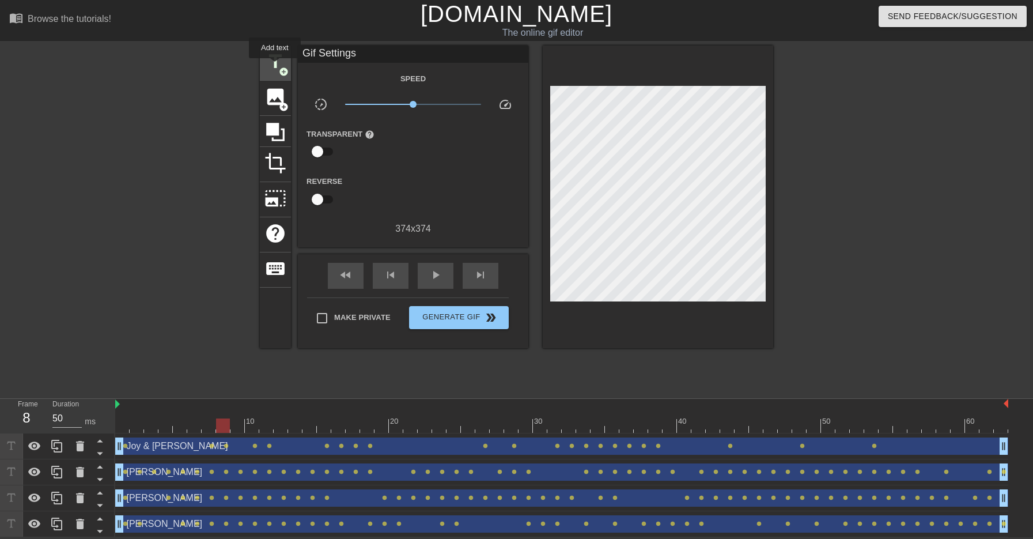
click at [275, 66] on span "title" at bounding box center [276, 62] width 22 height 22
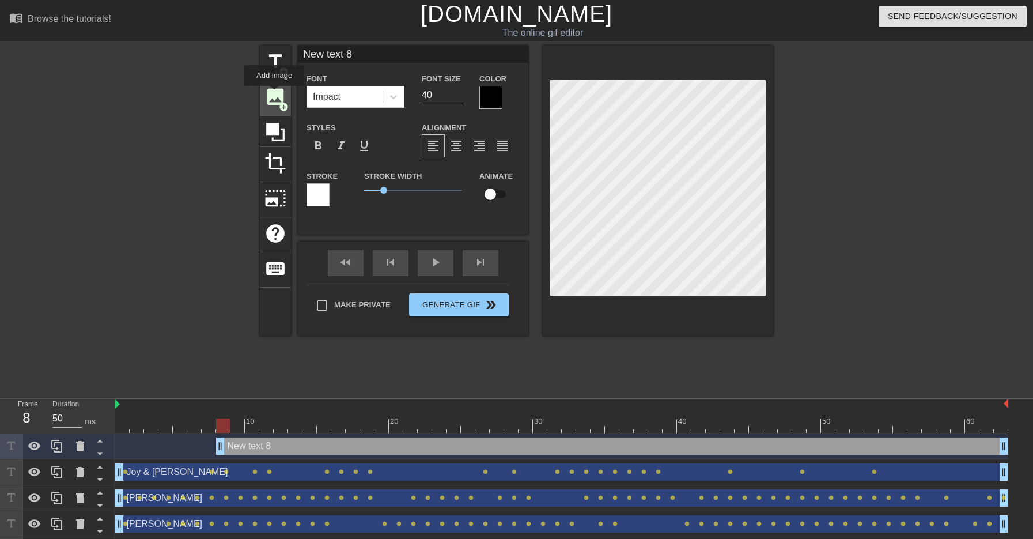
click at [275, 94] on span "image" at bounding box center [276, 97] width 22 height 22
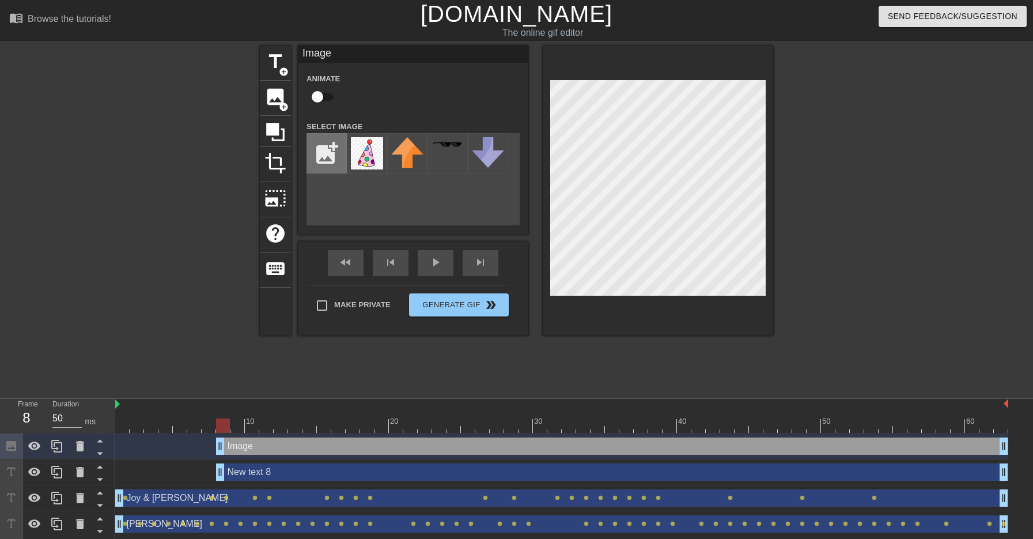
click at [338, 152] on input "file" at bounding box center [326, 153] width 39 height 39
type input "C:\fakepath\15a82e66-6557-44d5-b640-2068723fe6f4.jpg"
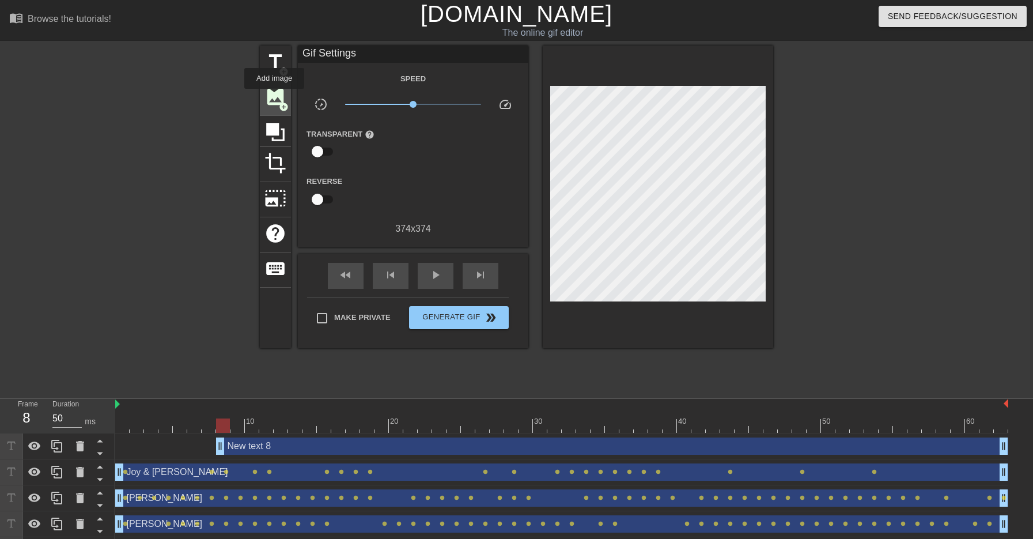
click at [275, 97] on span "image" at bounding box center [276, 97] width 22 height 22
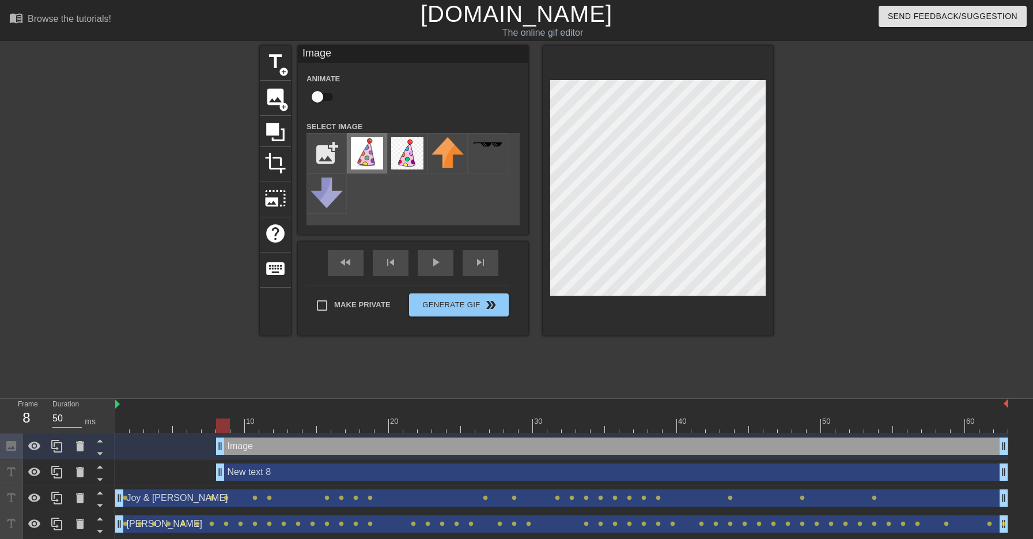
click at [366, 145] on img at bounding box center [367, 153] width 32 height 32
click at [330, 154] on input "file" at bounding box center [326, 153] width 39 height 39
click at [330, 143] on input "file" at bounding box center [326, 153] width 39 height 39
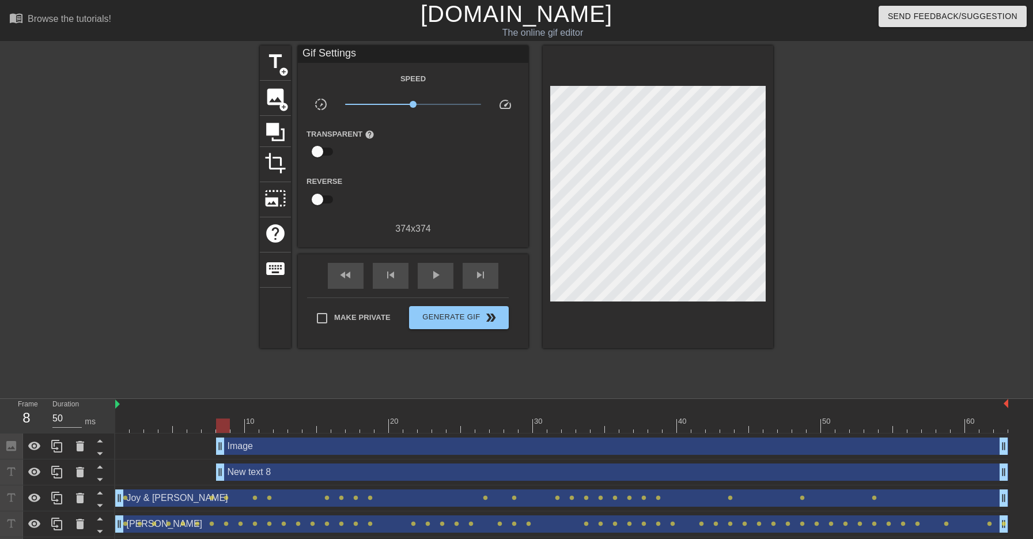
click at [210, 132] on div at bounding box center [159, 219] width 173 height 346
click at [278, 80] on div "title add_circle" at bounding box center [275, 63] width 31 height 35
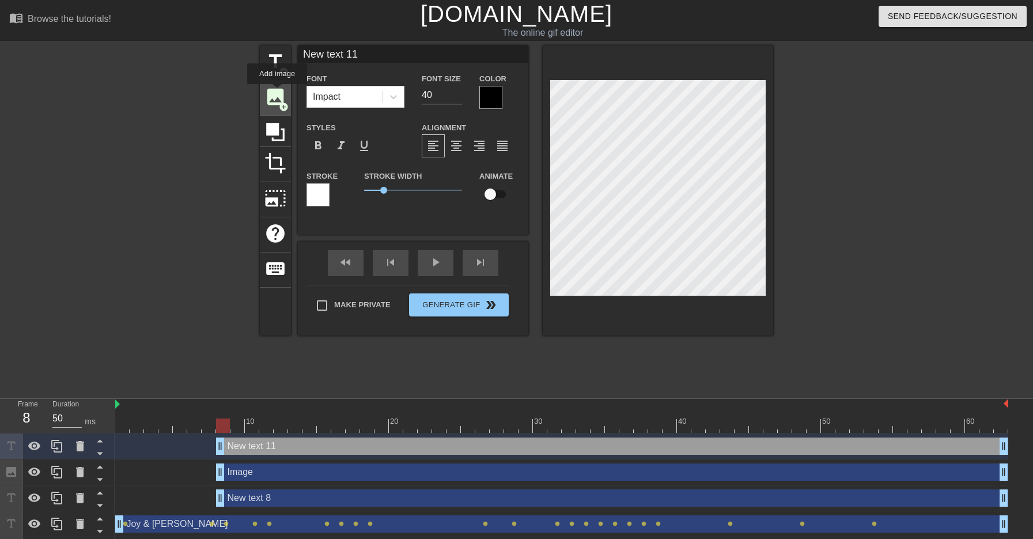
click at [277, 96] on span "image" at bounding box center [276, 97] width 22 height 22
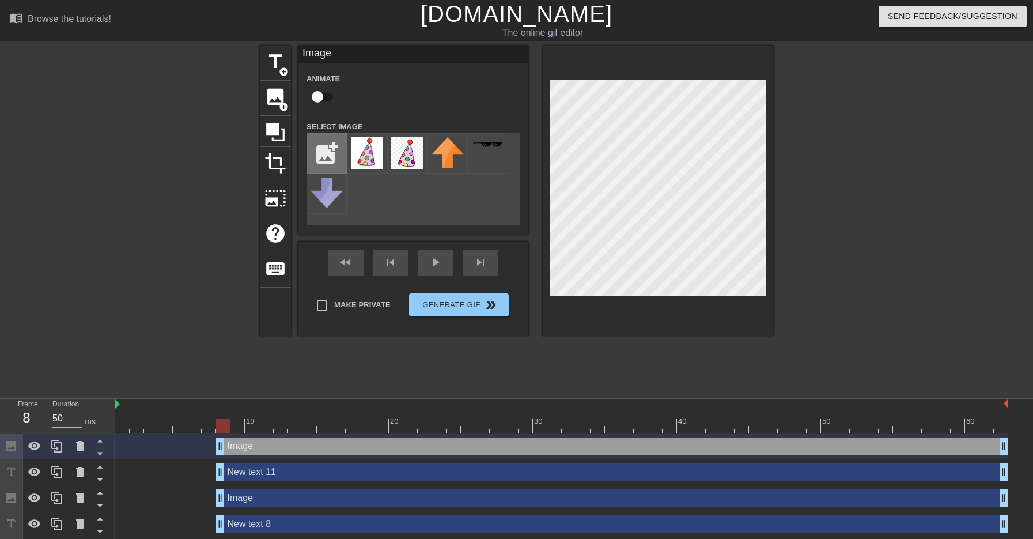
click at [314, 149] on input "file" at bounding box center [326, 153] width 39 height 39
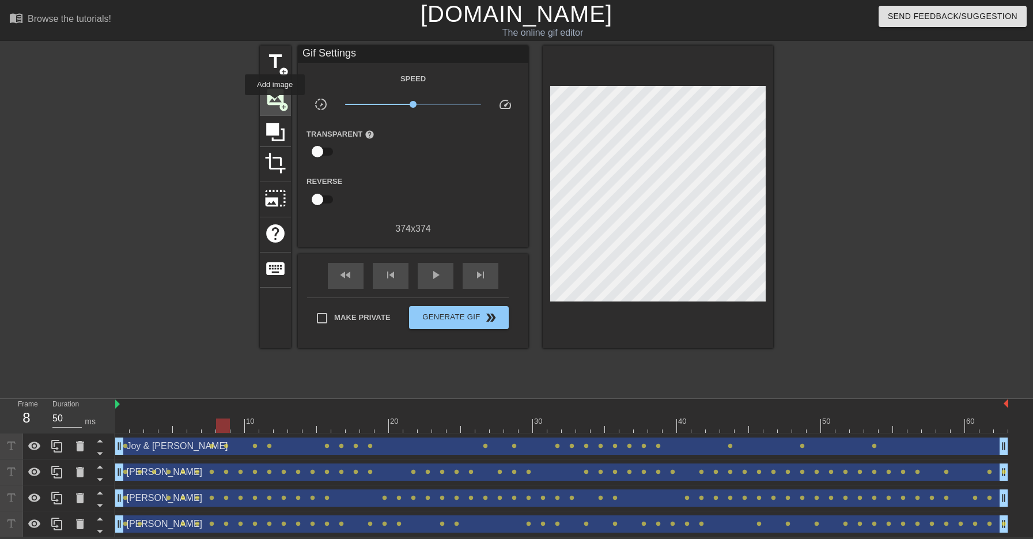
click at [275, 103] on span "image" at bounding box center [276, 97] width 22 height 22
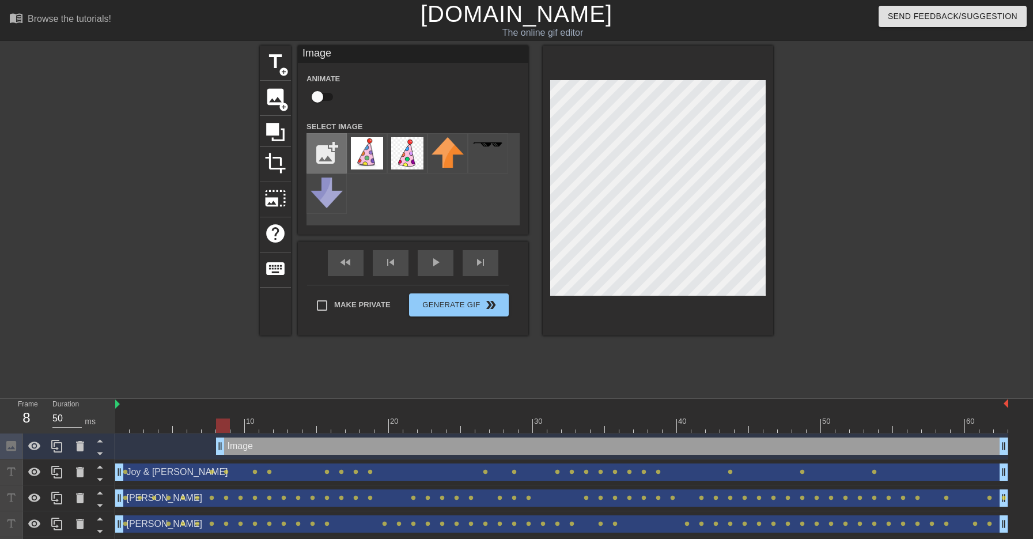
click at [329, 146] on input "file" at bounding box center [326, 153] width 39 height 39
type input "C:\fakepath\—Pngtree—birthday hat color decoration celebration_6473811.png"
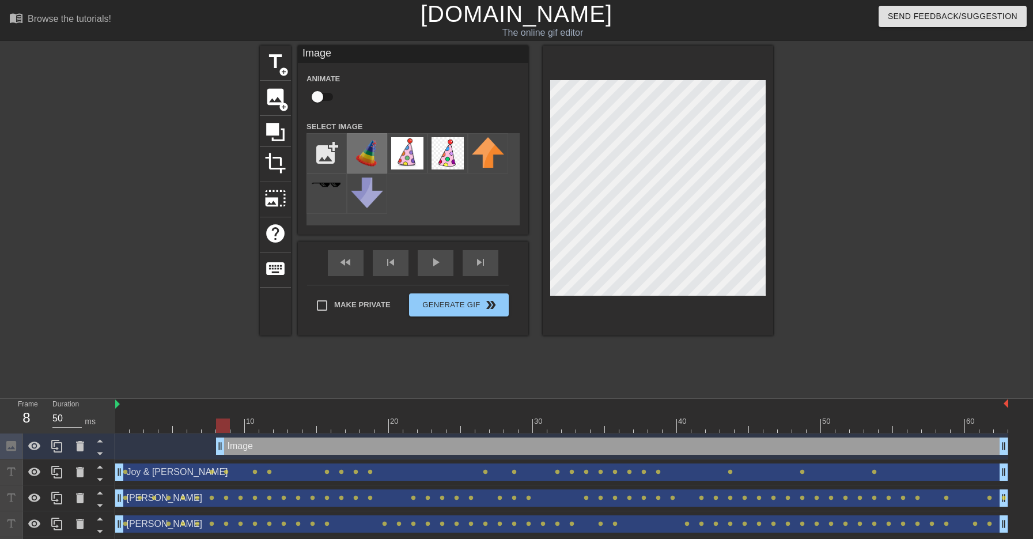
click at [376, 155] on img at bounding box center [367, 153] width 32 height 32
click at [599, 306] on div at bounding box center [658, 191] width 231 height 290
click at [629, 326] on div at bounding box center [658, 191] width 231 height 290
click at [320, 99] on input "checkbox" at bounding box center [318, 97] width 66 height 22
click at [333, 93] on input "checkbox" at bounding box center [329, 97] width 66 height 22
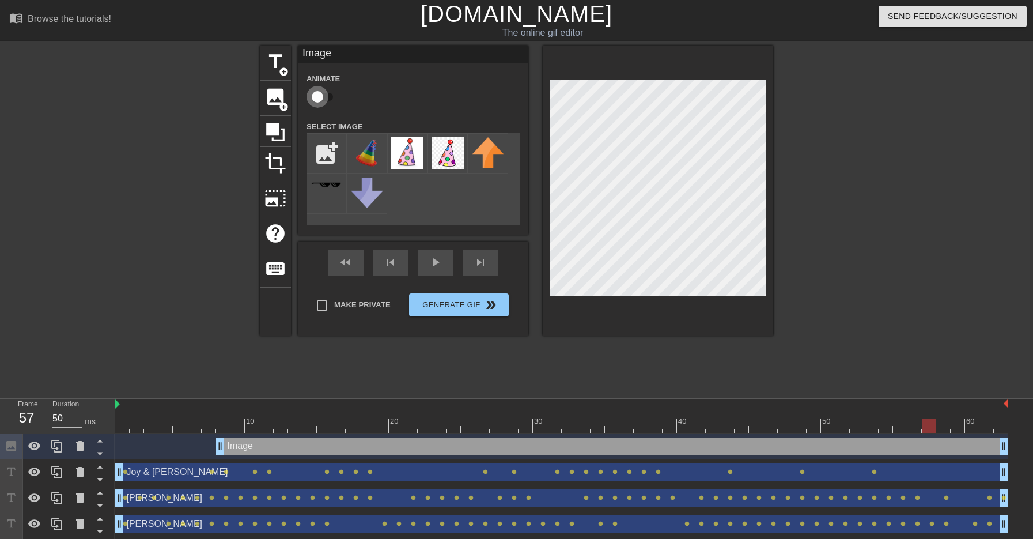
click at [318, 95] on input "checkbox" at bounding box center [318, 97] width 66 height 22
checkbox input "true"
drag, startPoint x: 219, startPoint y: 445, endPoint x: 107, endPoint y: 444, distance: 111.8
click at [107, 444] on div "Frame 3 Duration 50 ms 10 20 30 40 50 60 Image drag_handle drag_handle lens len…" at bounding box center [516, 481] width 1033 height 164
click at [84, 455] on div at bounding box center [80, 445] width 23 height 25
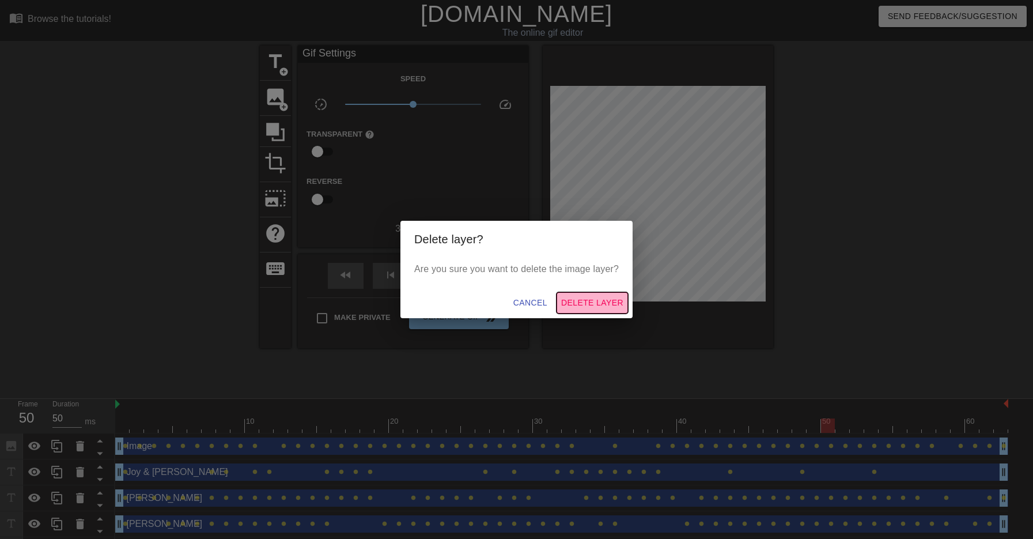
click at [603, 303] on span "Delete Layer" at bounding box center [592, 303] width 62 height 14
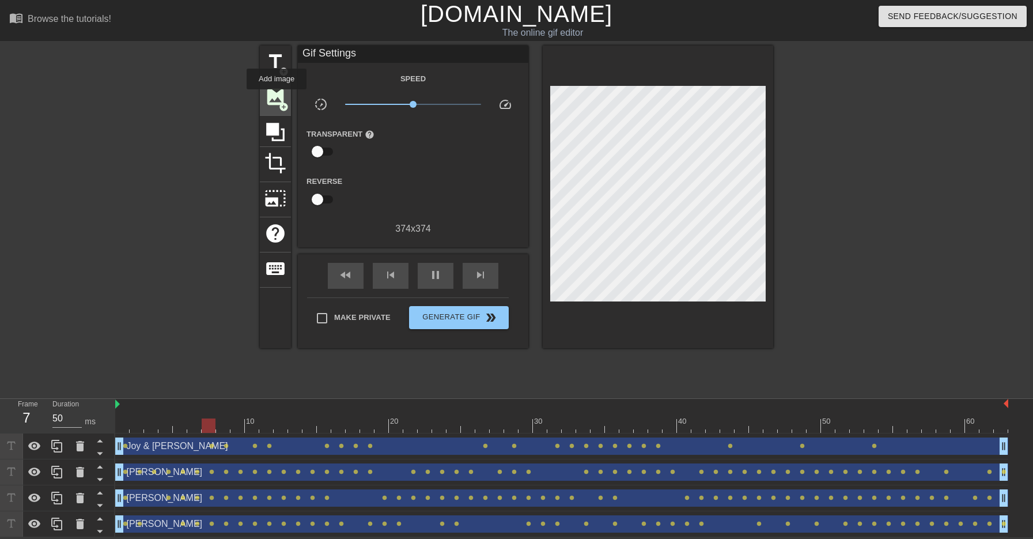
click at [277, 97] on span "image" at bounding box center [276, 97] width 22 height 22
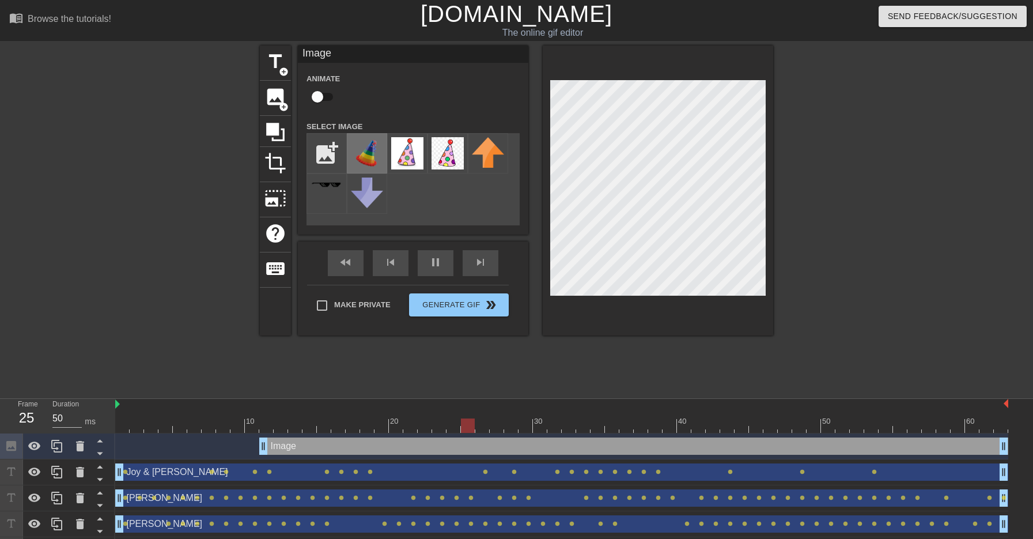
click at [364, 150] on img at bounding box center [367, 153] width 32 height 32
click at [813, 289] on div "title add_circle image add_circle crop photo_size_select_large help keyboard Im…" at bounding box center [516, 219] width 1033 height 346
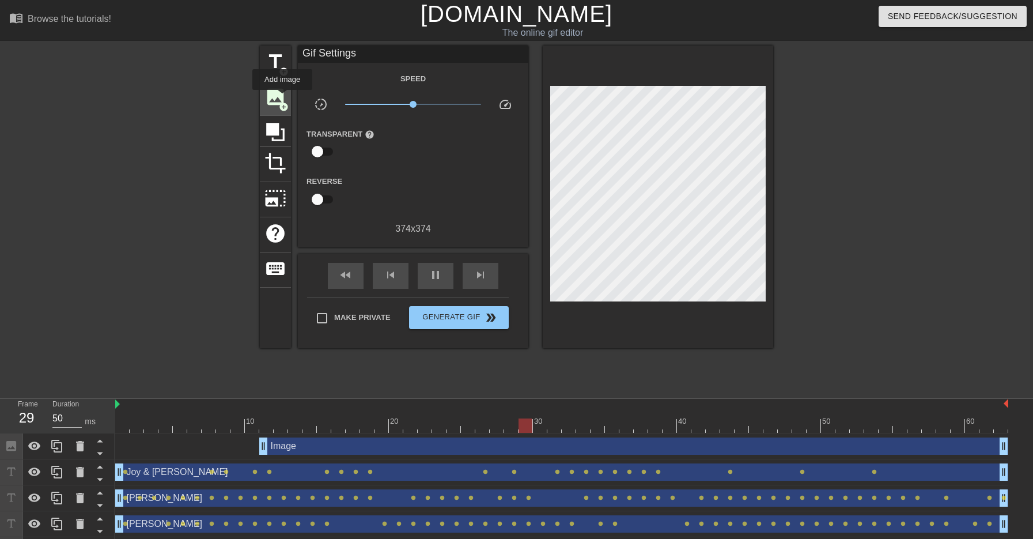
click at [281, 97] on span "image" at bounding box center [276, 97] width 22 height 22
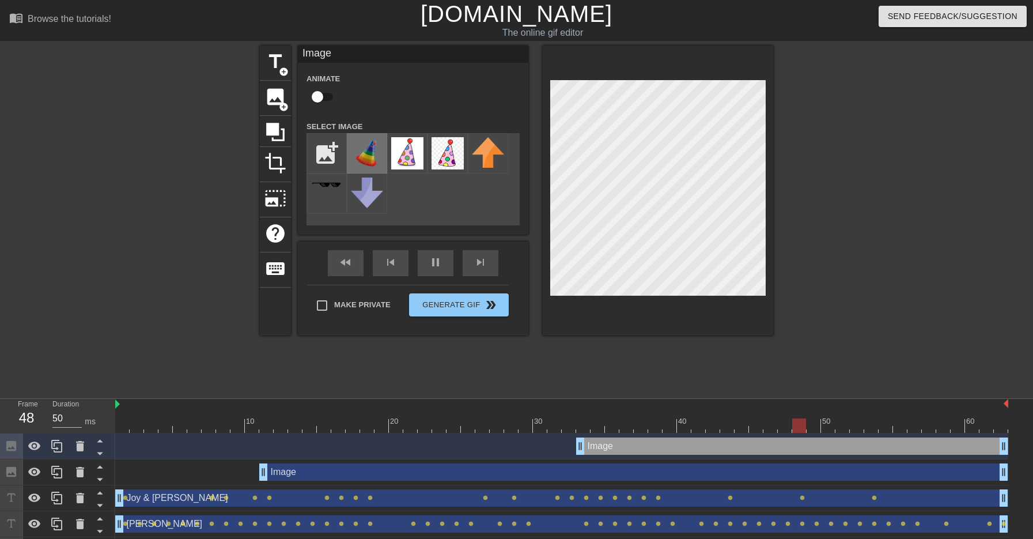
click at [364, 151] on img at bounding box center [367, 153] width 32 height 32
click at [369, 151] on img at bounding box center [367, 153] width 32 height 32
click at [270, 127] on icon at bounding box center [275, 132] width 18 height 18
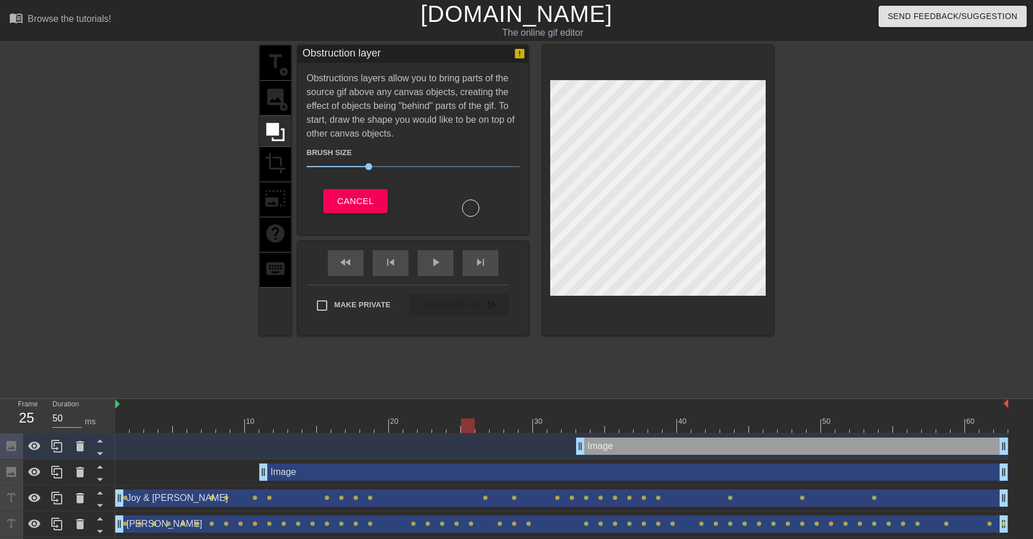
click at [276, 158] on div "title add_circle image add_circle crop photo_size_select_large help keyboard" at bounding box center [275, 191] width 31 height 290
click at [347, 199] on span "Cancel" at bounding box center [355, 201] width 36 height 15
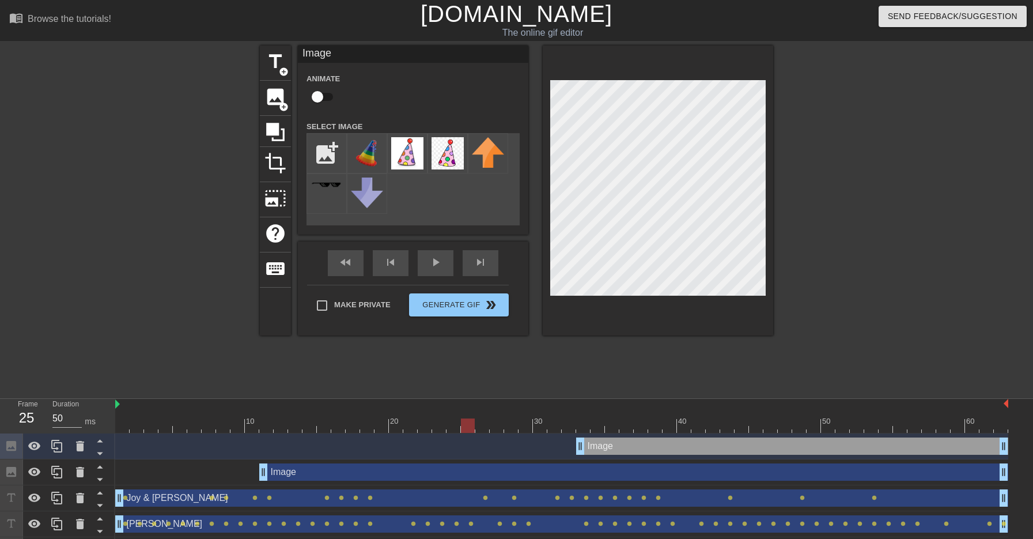
click at [361, 79] on div "Animate" at bounding box center [413, 89] width 231 height 36
click at [950, 210] on div "title add_circle image add_circle crop photo_size_select_large help keyboard Im…" at bounding box center [516, 219] width 1033 height 346
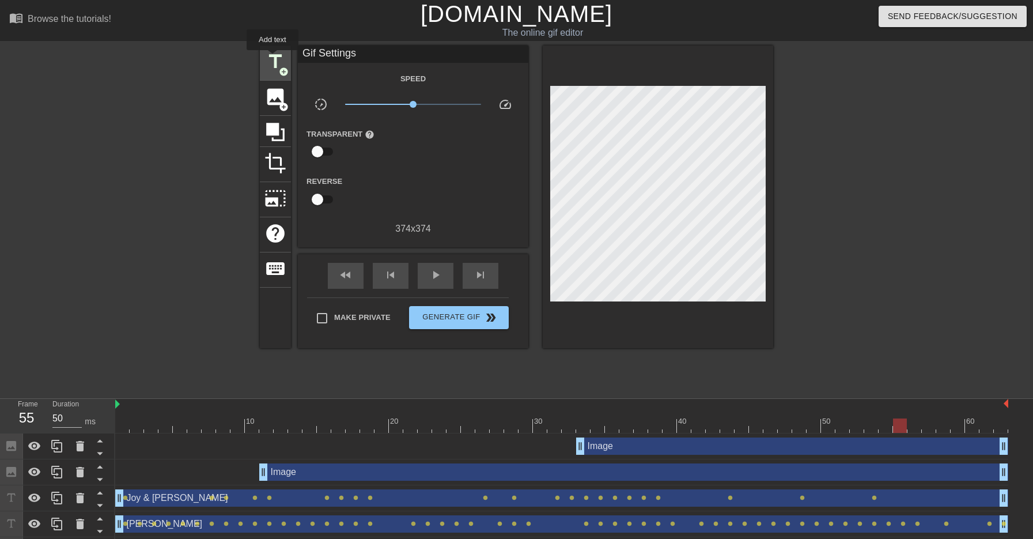
click at [273, 58] on span "title" at bounding box center [276, 62] width 22 height 22
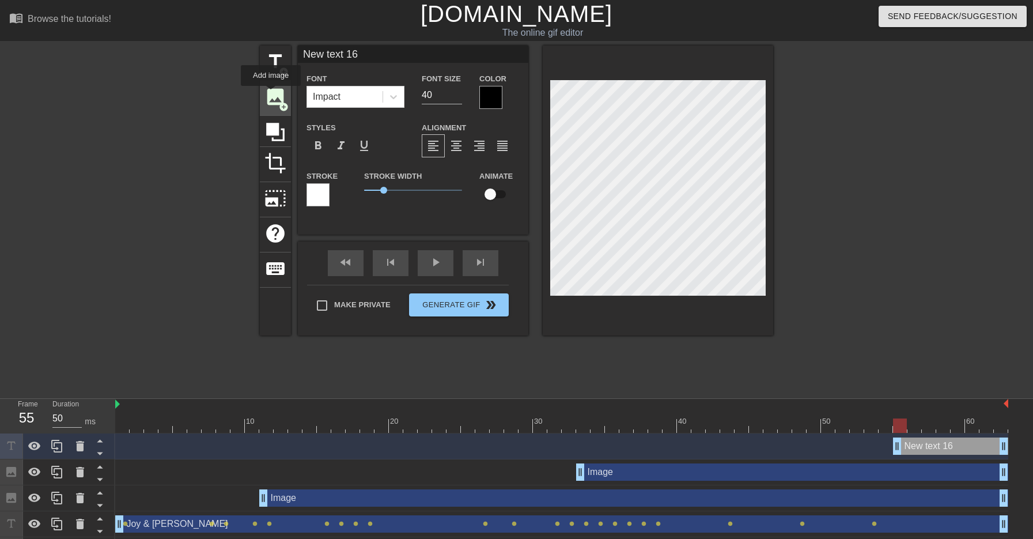
click at [271, 95] on span "image" at bounding box center [276, 97] width 22 height 22
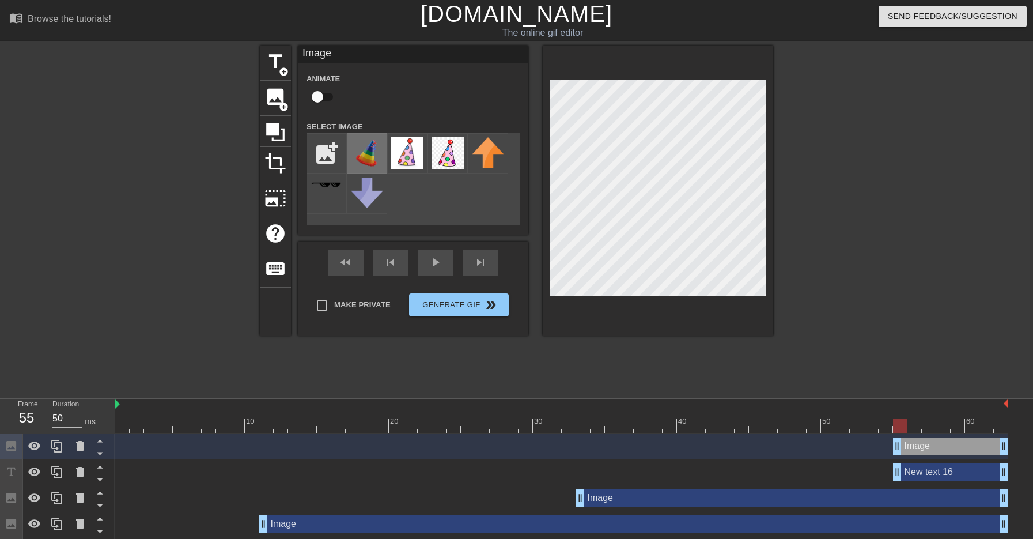
click at [371, 154] on img at bounding box center [367, 153] width 32 height 32
click at [606, 387] on div "title add_circle image add_circle crop photo_size_select_large help keyboard Im…" at bounding box center [516, 219] width 513 height 346
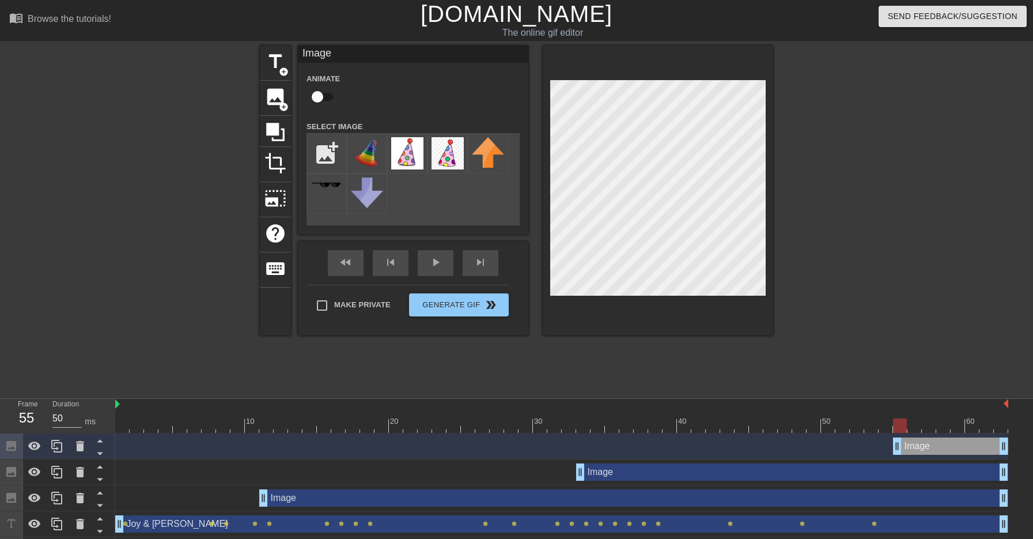
click at [319, 95] on input "checkbox" at bounding box center [318, 97] width 66 height 22
checkbox input "true"
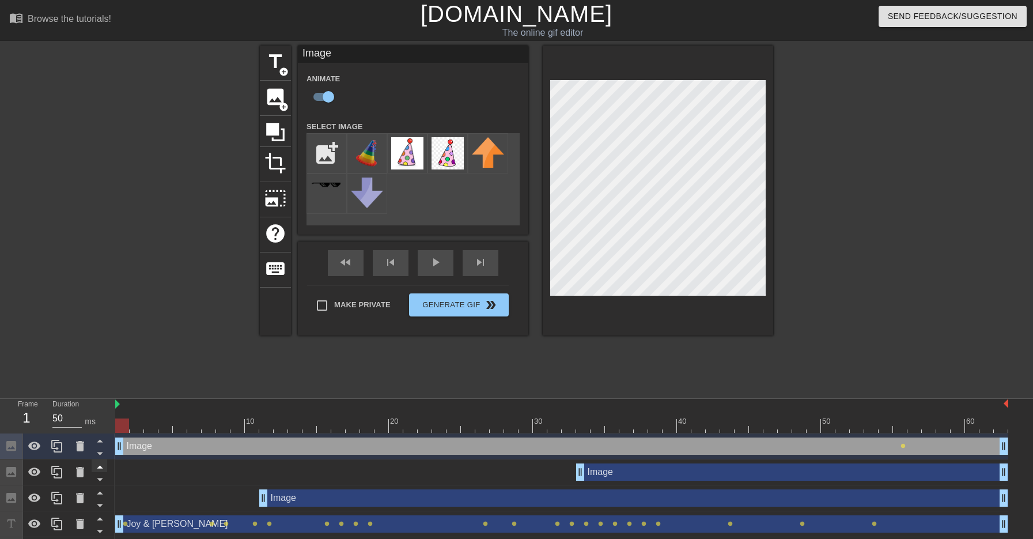
drag, startPoint x: 898, startPoint y: 444, endPoint x: 96, endPoint y: 463, distance: 802.4
click at [96, 463] on div "Frame 1 Duration 50 ms 10 20 30 40 50 60 Image drag_handle drag_handle lens Ima…" at bounding box center [516, 507] width 1033 height 216
click at [85, 472] on icon at bounding box center [80, 472] width 14 height 14
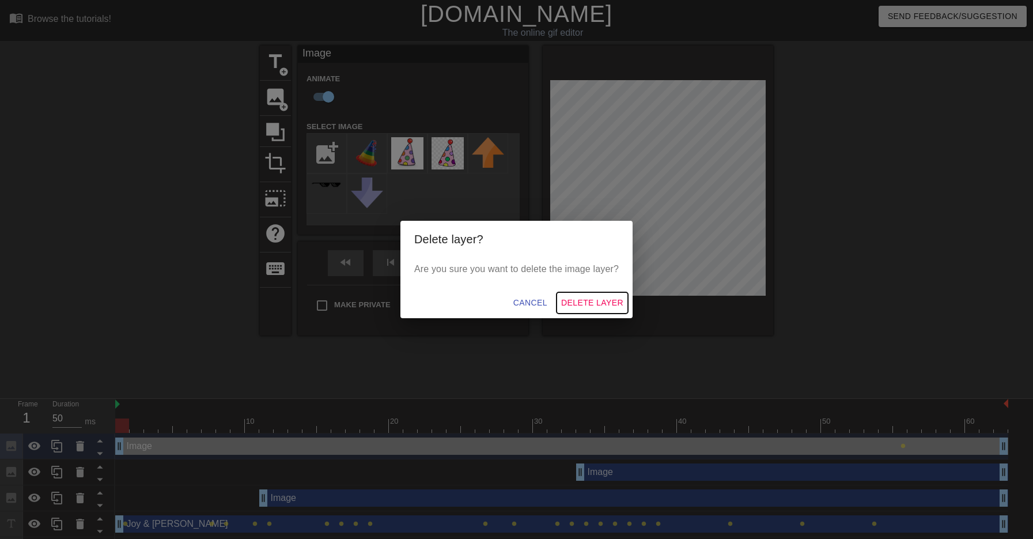
click at [600, 302] on span "Delete Layer" at bounding box center [592, 303] width 62 height 14
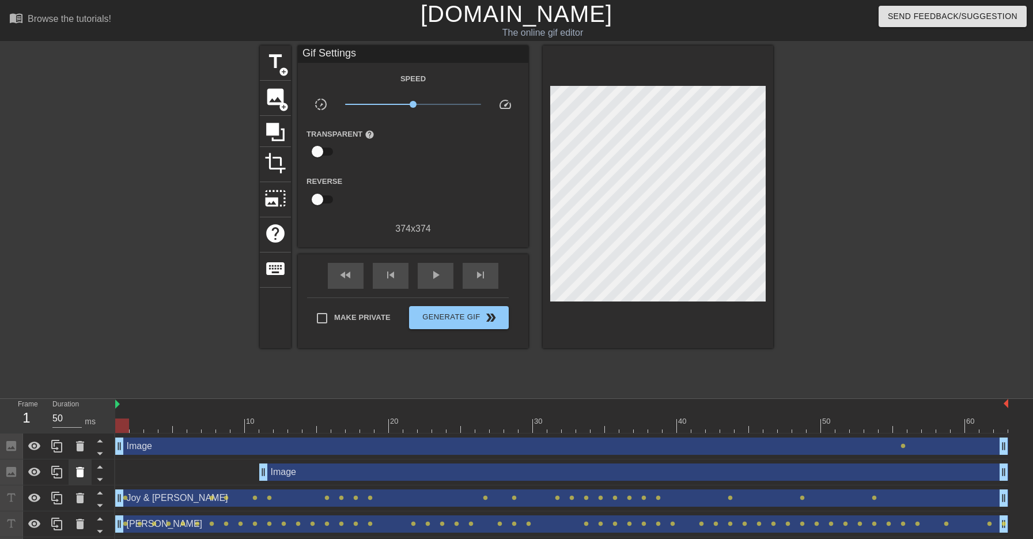
click at [77, 473] on icon at bounding box center [80, 472] width 8 height 10
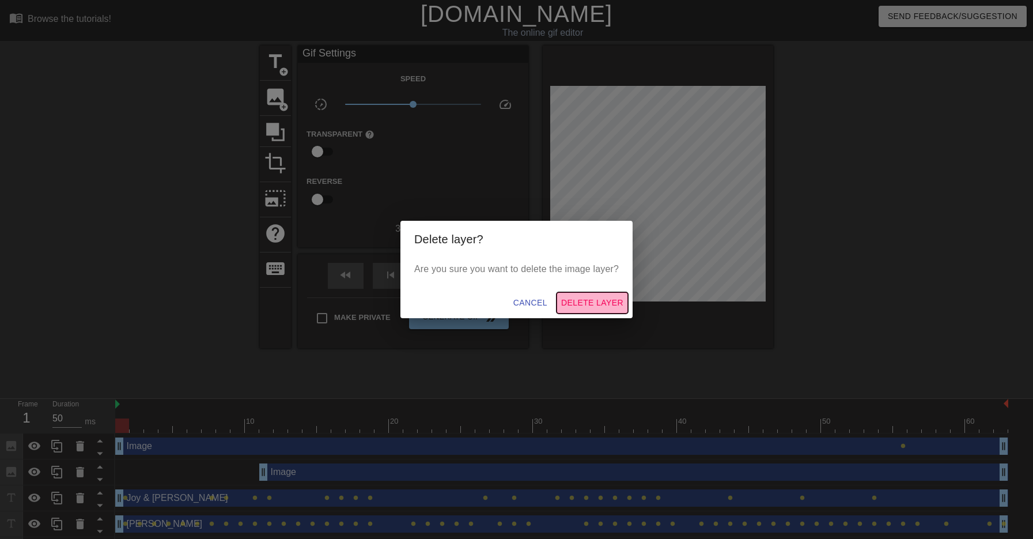
click at [584, 304] on span "Delete Layer" at bounding box center [592, 303] width 62 height 14
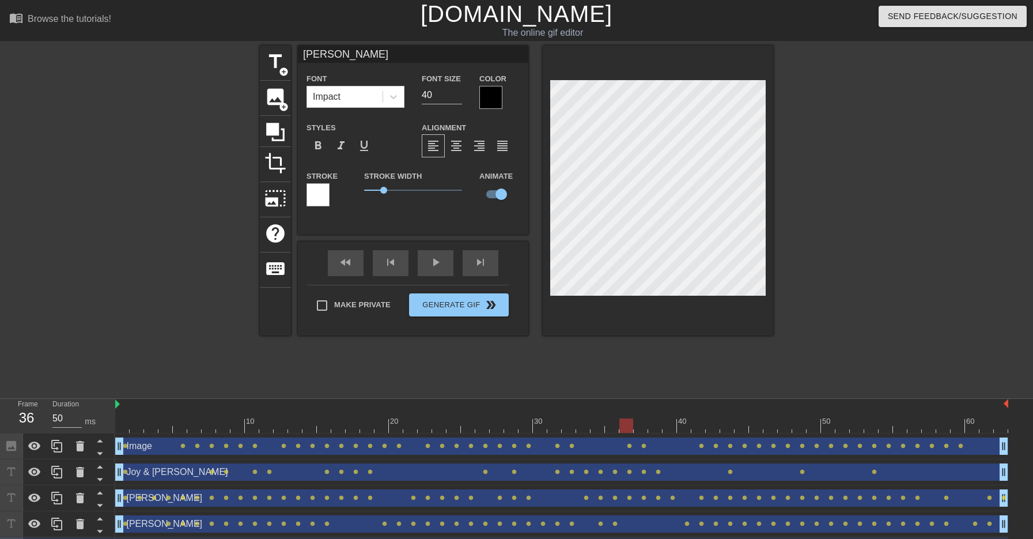
scroll to position [26, 0]
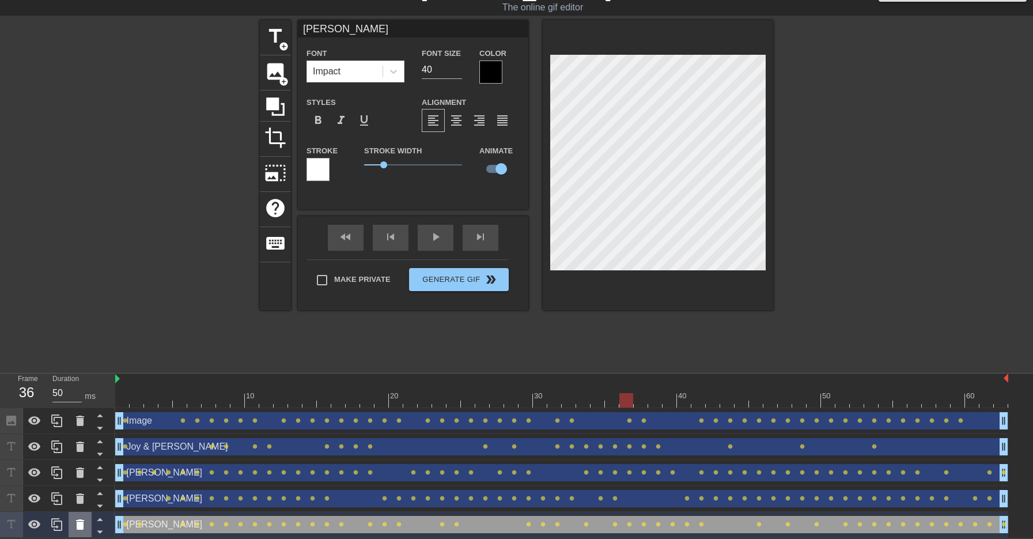
click at [75, 526] on icon at bounding box center [80, 524] width 14 height 14
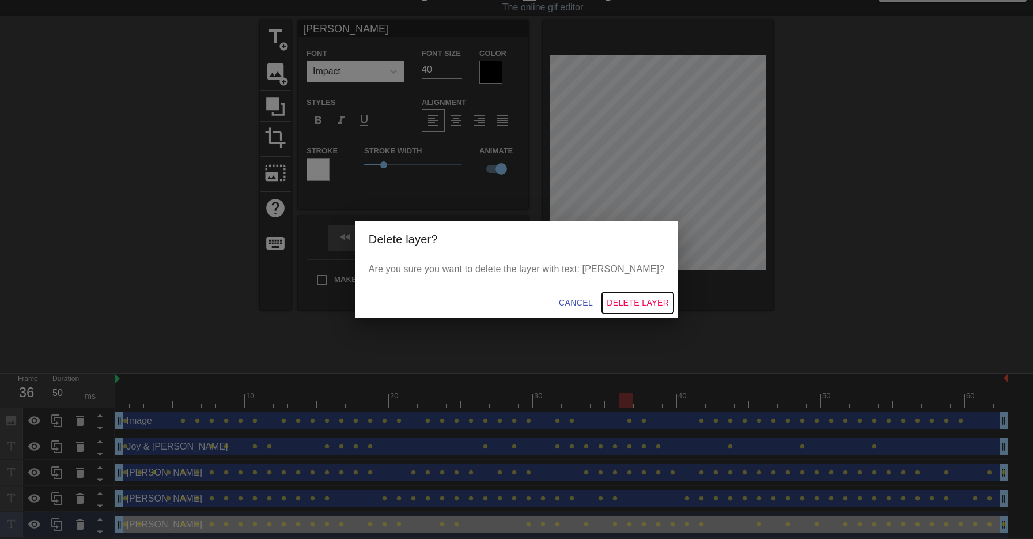
click at [617, 307] on span "Delete Layer" at bounding box center [638, 303] width 62 height 14
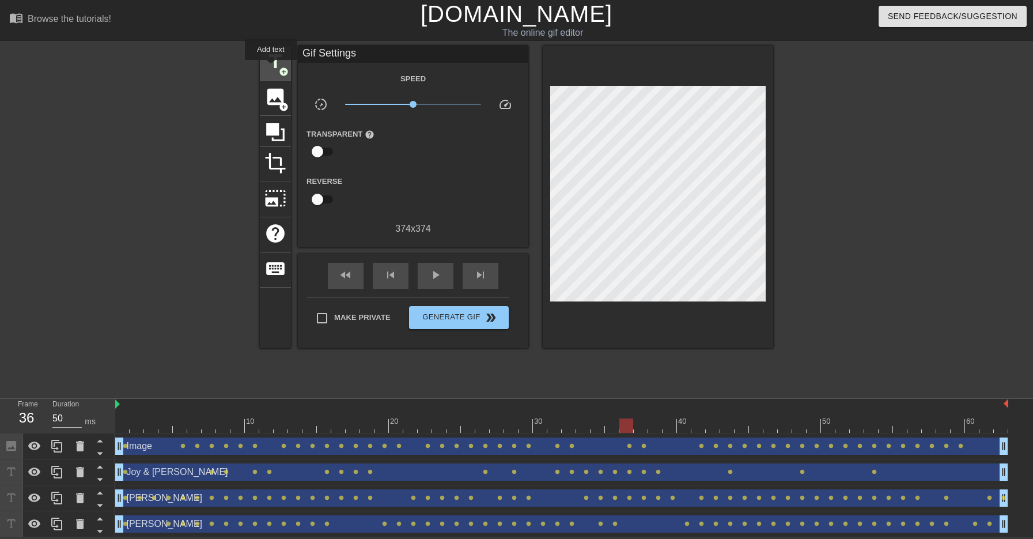
click at [271, 68] on span "title" at bounding box center [276, 62] width 22 height 22
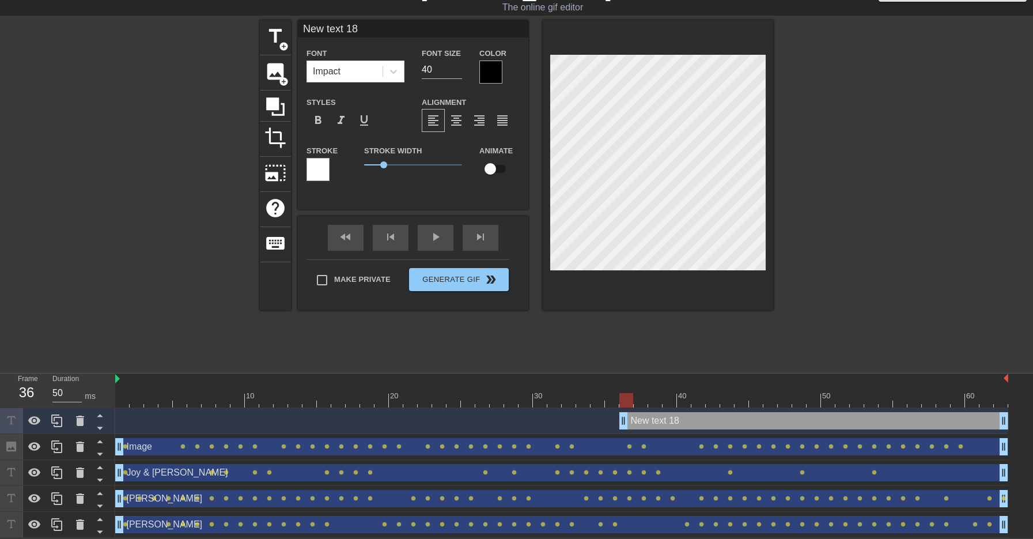
click at [349, 31] on input "New text 18" at bounding box center [413, 28] width 231 height 17
type input "[PERSON_NAME]"
click at [492, 165] on input "checkbox" at bounding box center [491, 169] width 66 height 22
checkbox input "true"
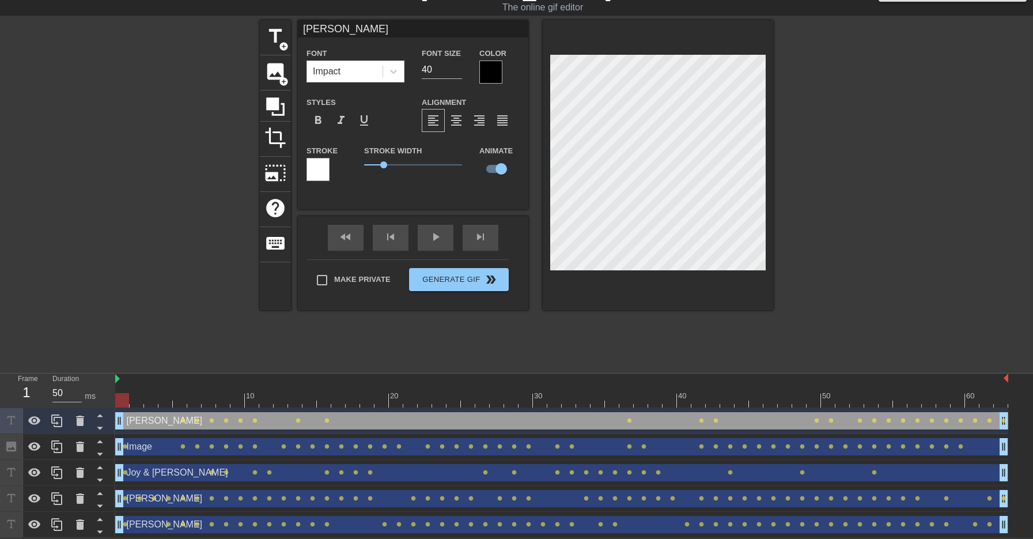
drag, startPoint x: 624, startPoint y: 422, endPoint x: 113, endPoint y: 414, distance: 511.2
click at [114, 414] on div "Frame 1 Duration 50 ms 10 20 30 40 50 60 Joey drag_handle drag_handle lens lens…" at bounding box center [516, 455] width 1033 height 164
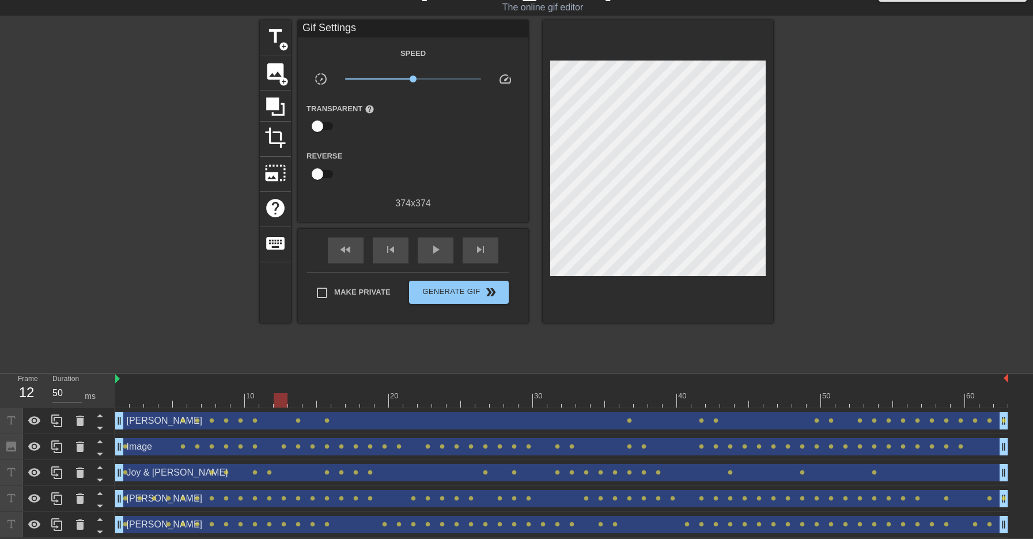
click at [563, 345] on div "title add_circle image add_circle crop photo_size_select_large help keyboard Gi…" at bounding box center [516, 193] width 513 height 346
click at [456, 290] on span "Generate Gif double_arrow" at bounding box center [459, 292] width 90 height 14
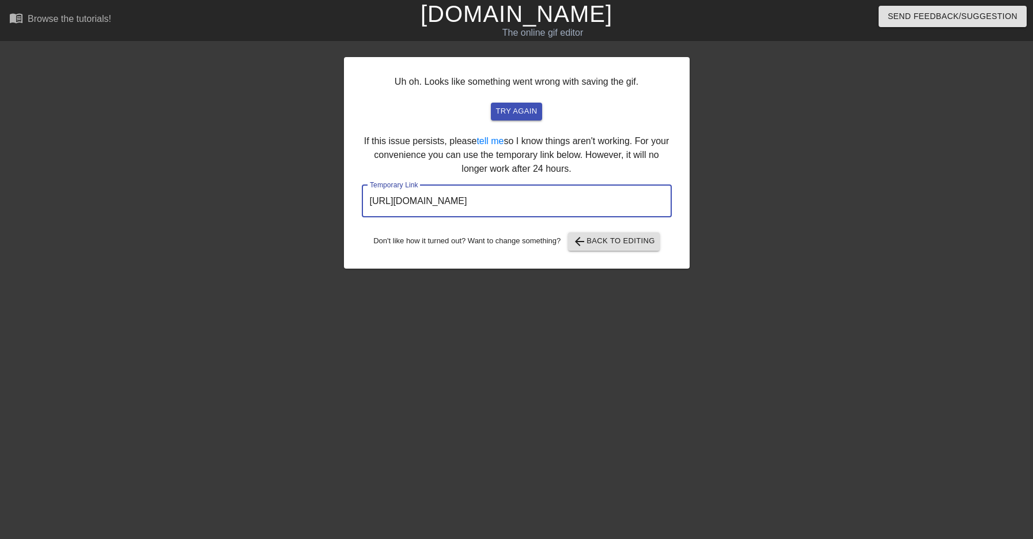
drag, startPoint x: 614, startPoint y: 199, endPoint x: 352, endPoint y: 199, distance: 261.6
click at [352, 199] on div "Uh oh. Looks like something went wrong with saving the gif. try again If this i…" at bounding box center [517, 162] width 346 height 211
